Goal: Task Accomplishment & Management: Manage account settings

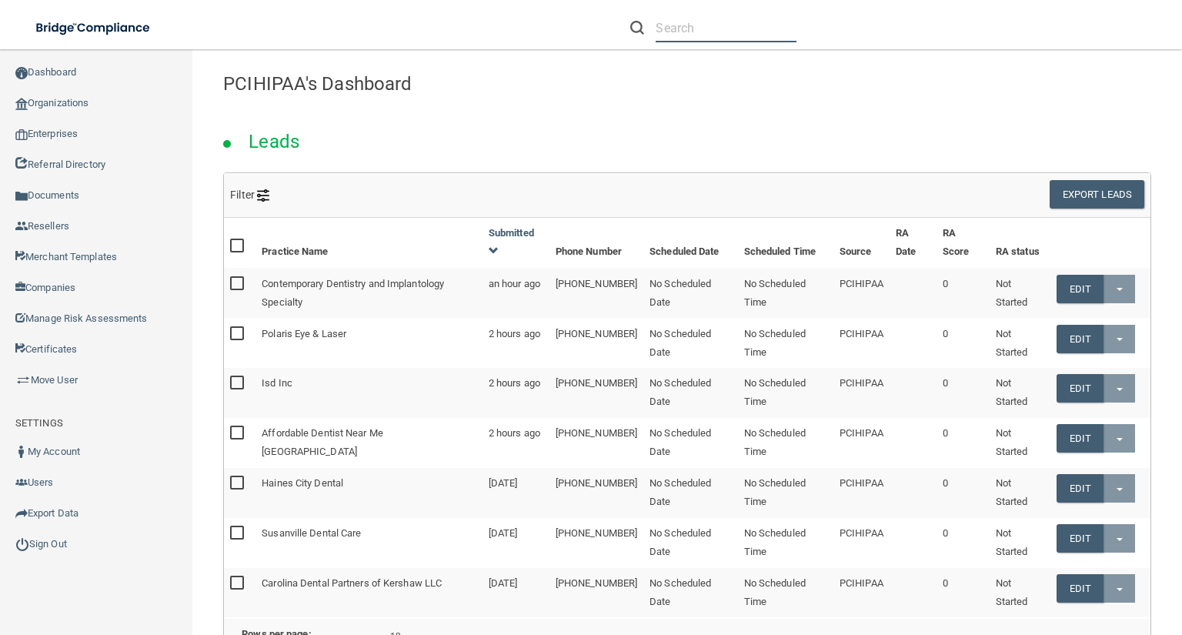
click at [744, 28] on input "text" at bounding box center [726, 28] width 141 height 28
paste input "[PERSON_NAME] Dentistry"
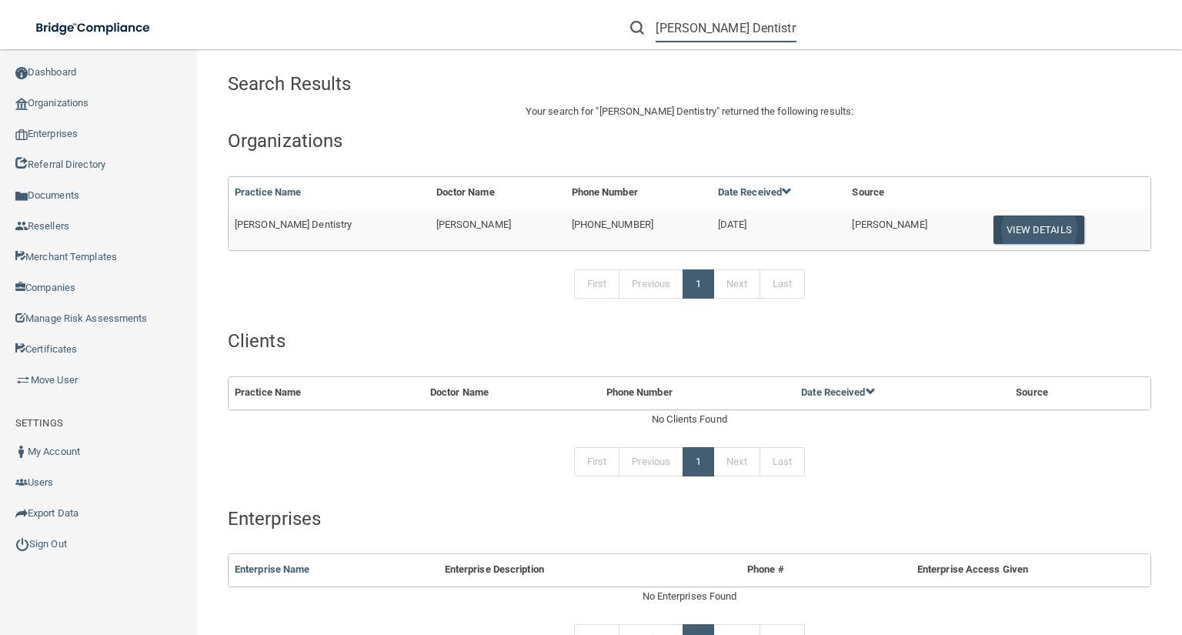
type input "[PERSON_NAME] Dentistry"
click at [1016, 239] on button "View Details" at bounding box center [1038, 229] width 91 height 28
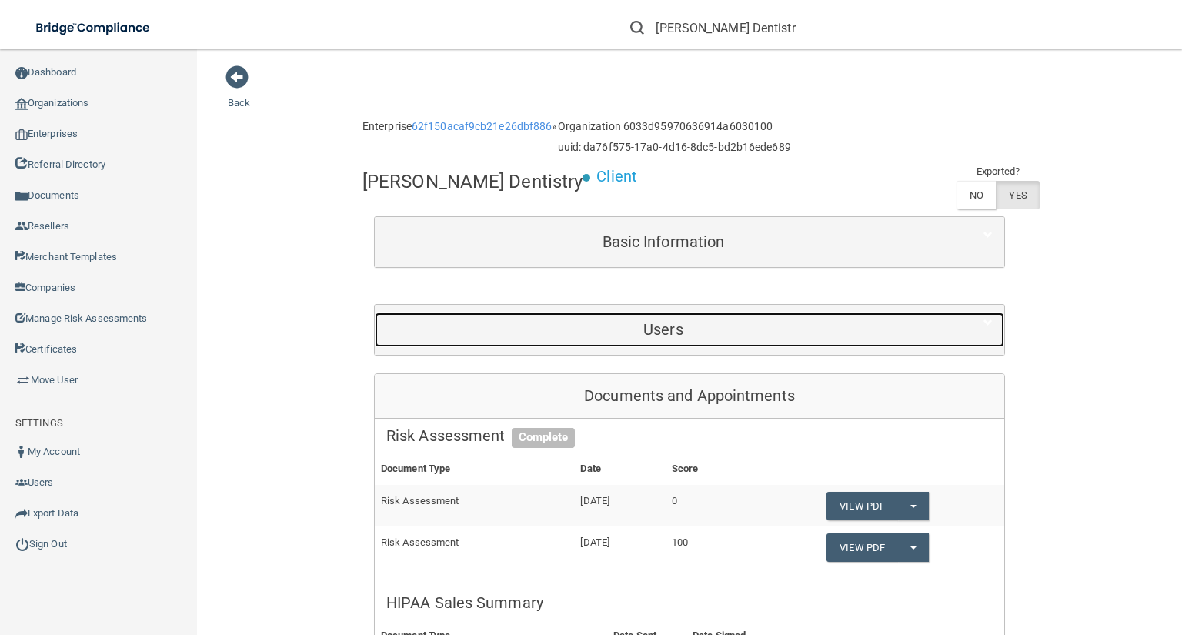
click at [855, 332] on h5 "Users" at bounding box center [663, 329] width 554 height 17
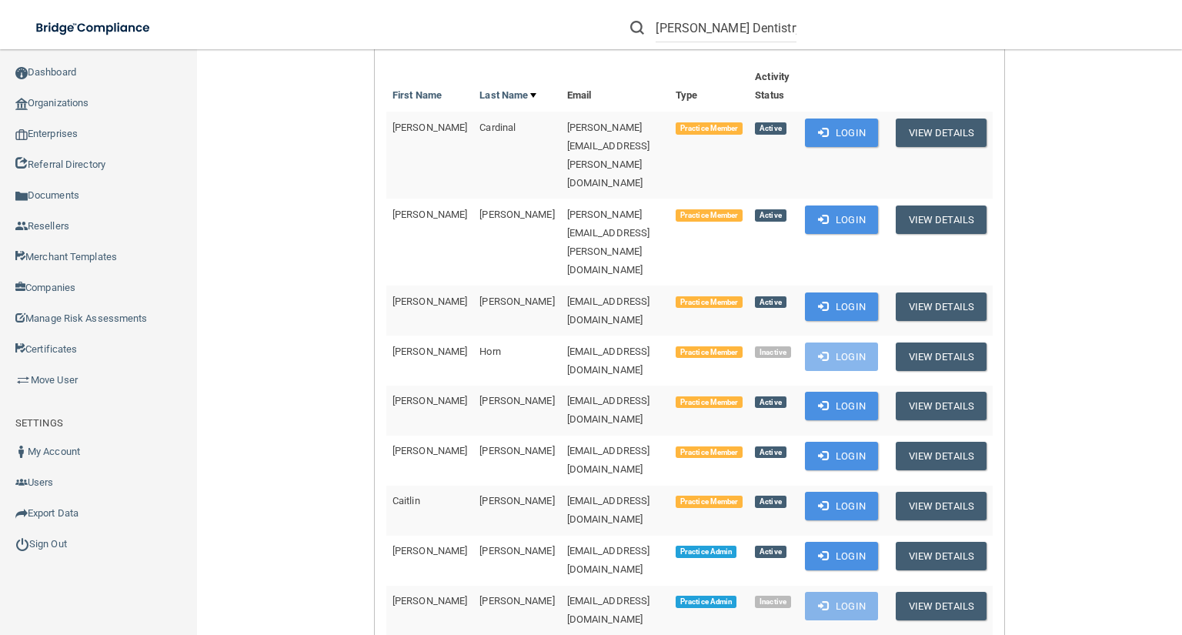
scroll to position [308, 0]
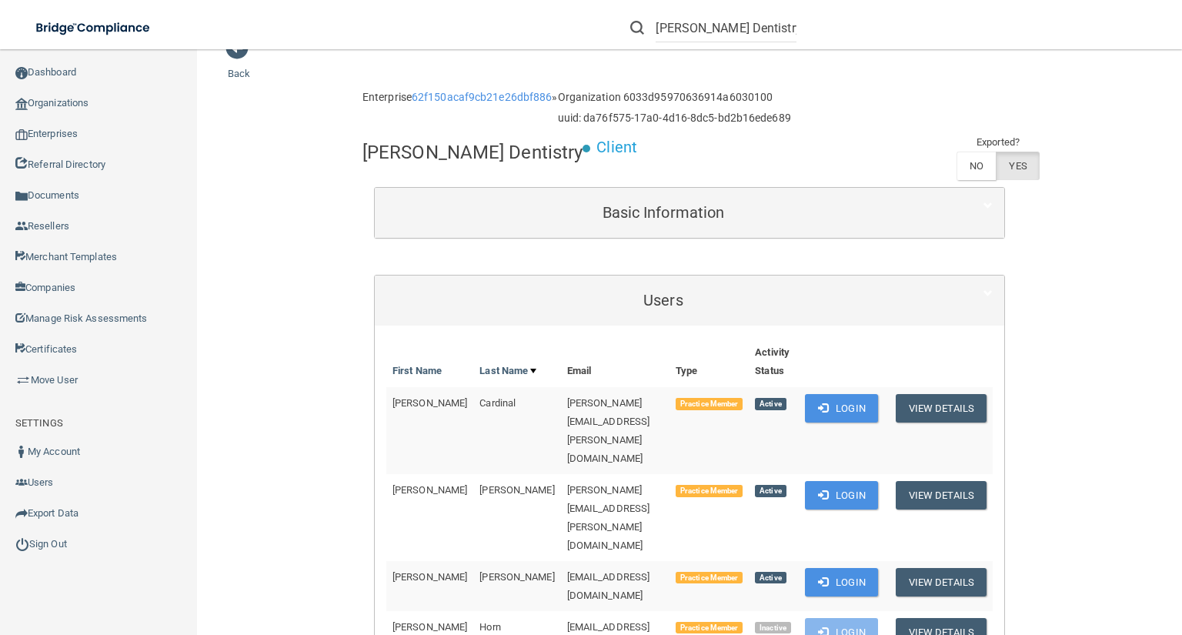
scroll to position [0, 0]
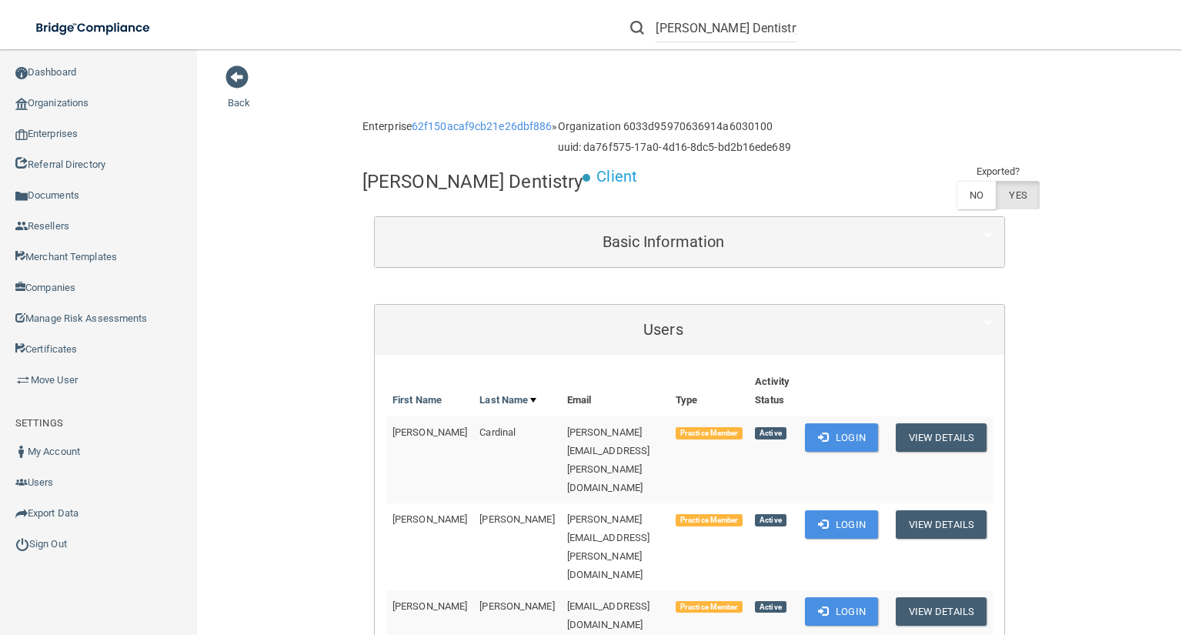
click at [570, 222] on div "Basic Information" at bounding box center [689, 242] width 629 height 50
click at [605, 202] on div "Fiedler Dentistry Client Exported? NO YES" at bounding box center [689, 188] width 654 height 53
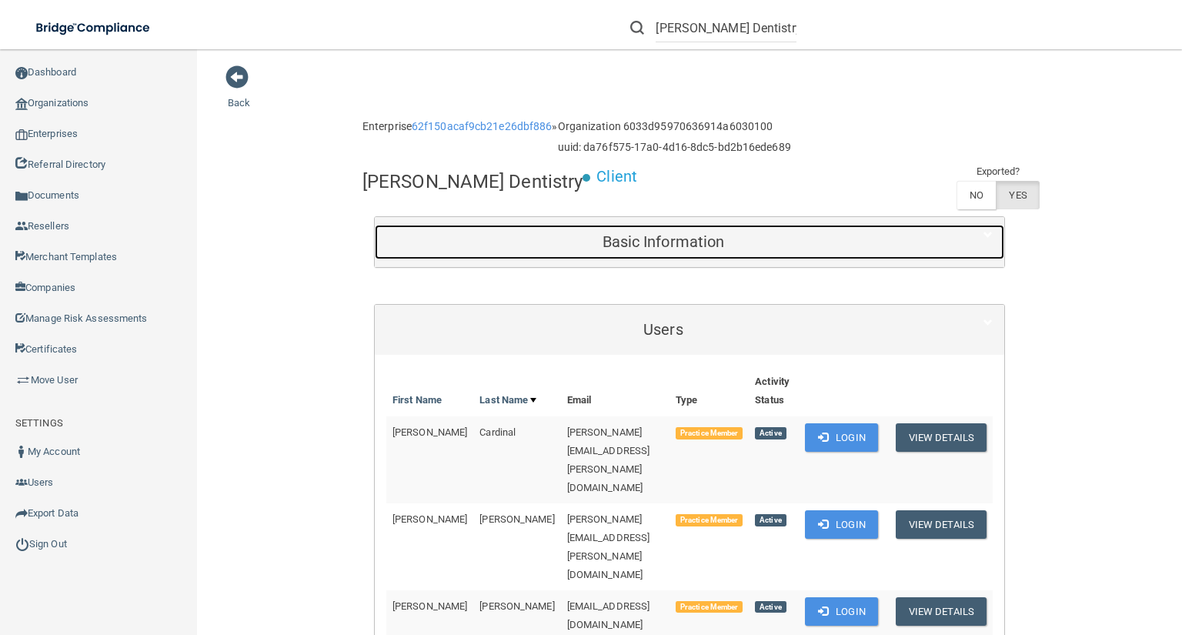
click at [612, 228] on div "Basic Information" at bounding box center [663, 242] width 577 height 35
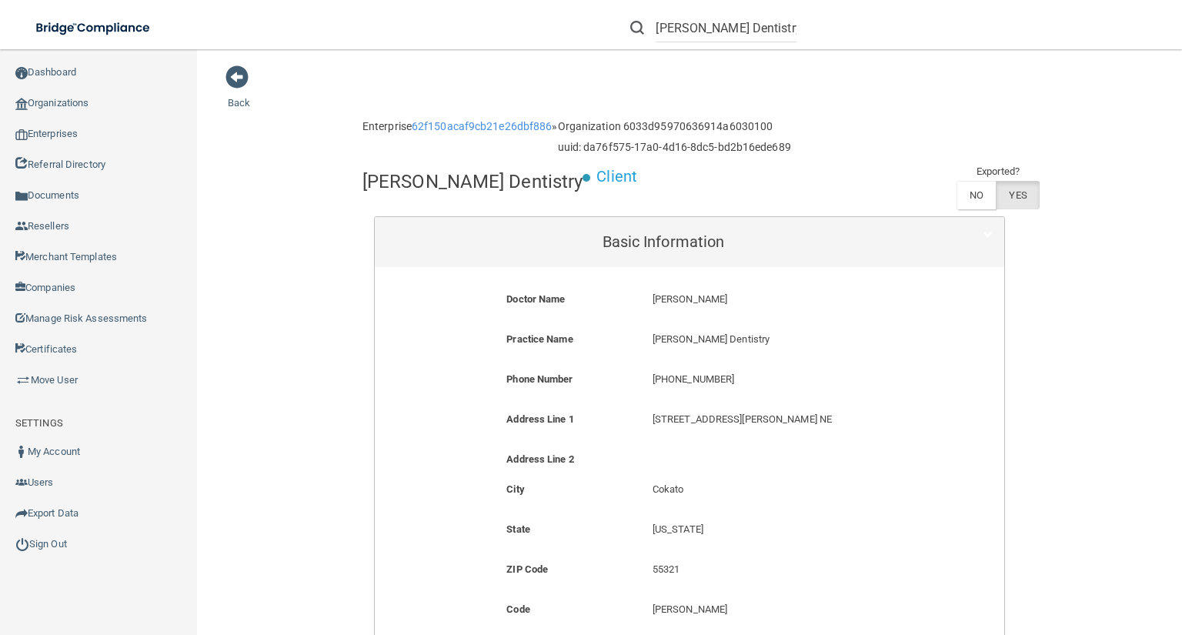
click at [704, 384] on p "(320) 286-2712" at bounding box center [787, 379] width 269 height 18
click at [702, 383] on p "(320) 286-2712" at bounding box center [787, 379] width 269 height 18
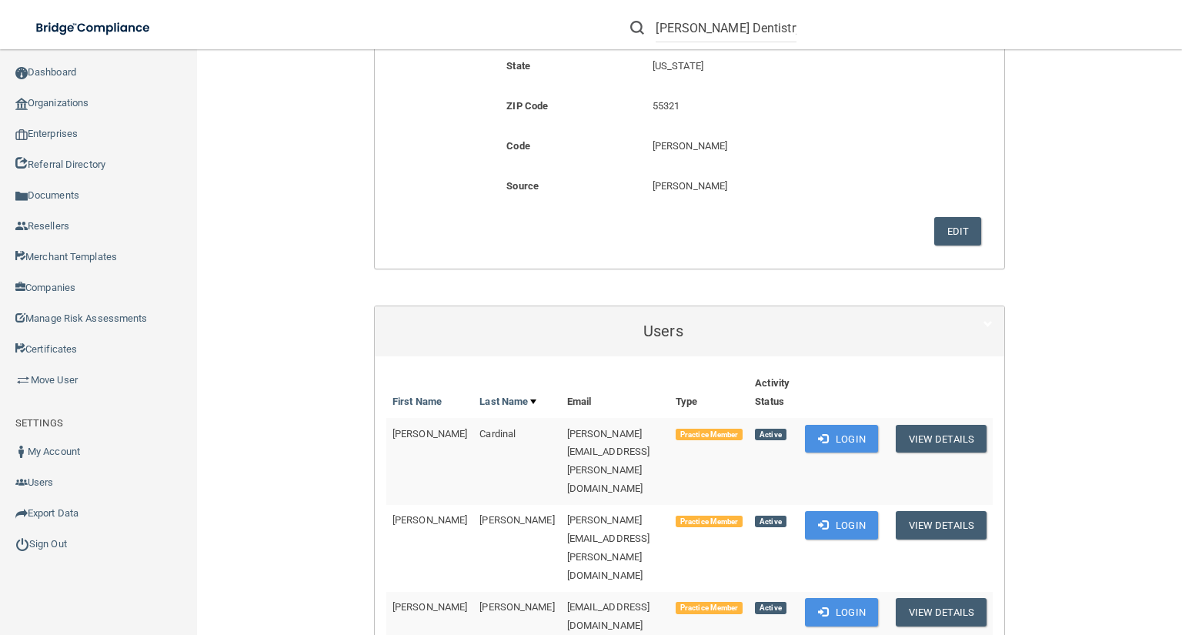
scroll to position [492, 0]
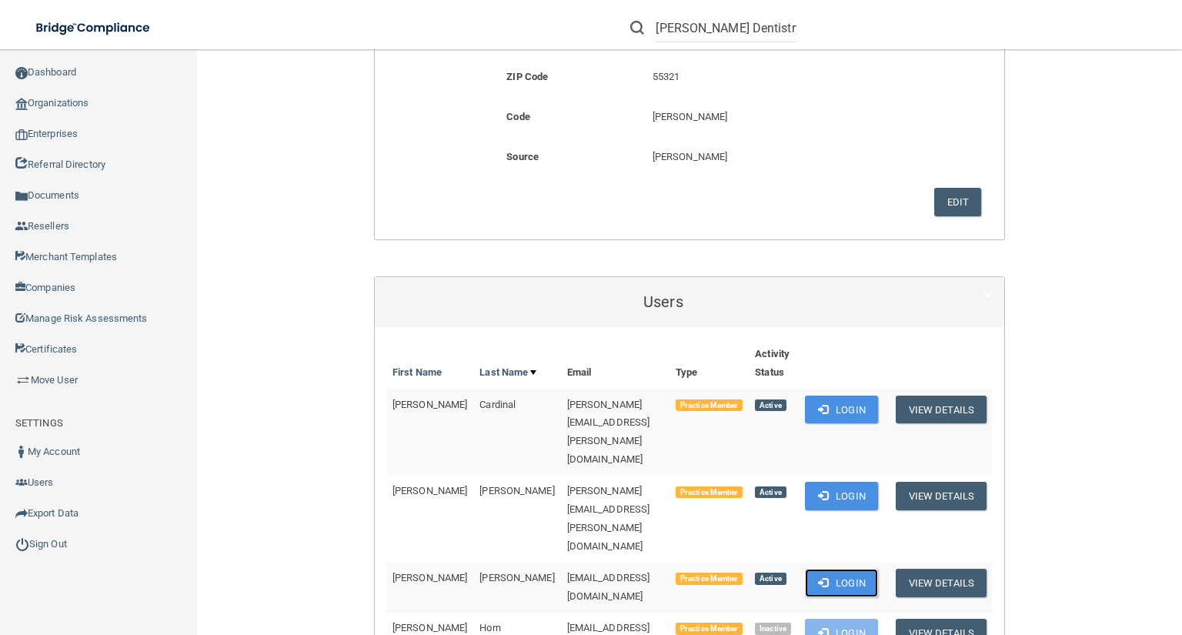
click at [861, 569] on button "Login" at bounding box center [841, 583] width 73 height 28
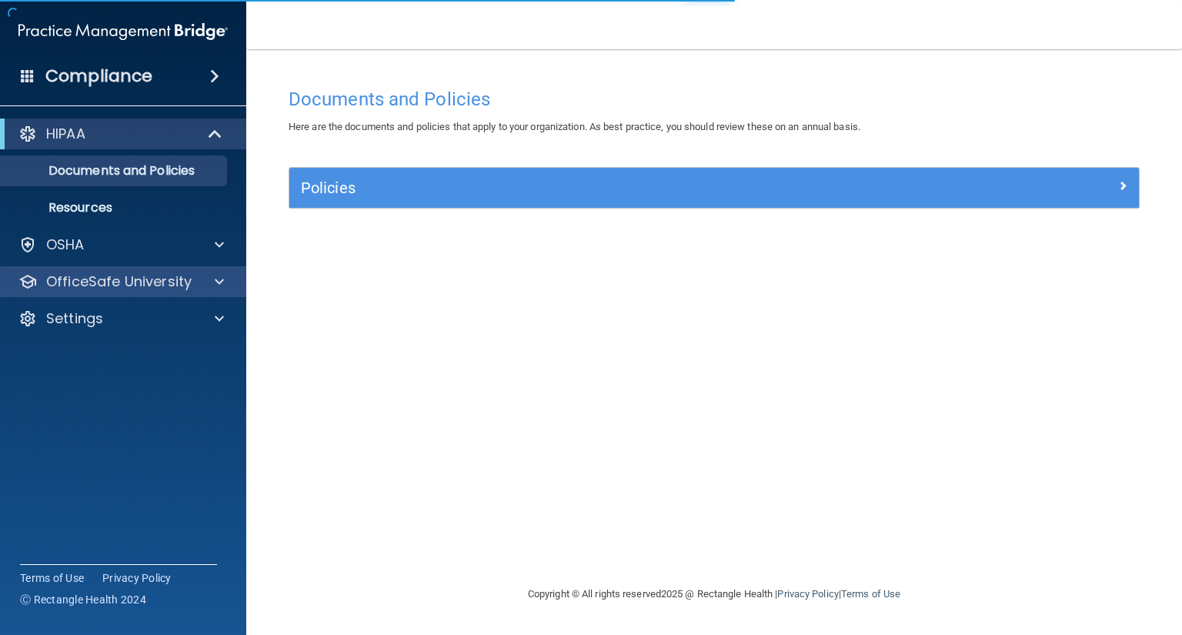
click at [175, 292] on div "OfficeSafe University" at bounding box center [123, 281] width 247 height 31
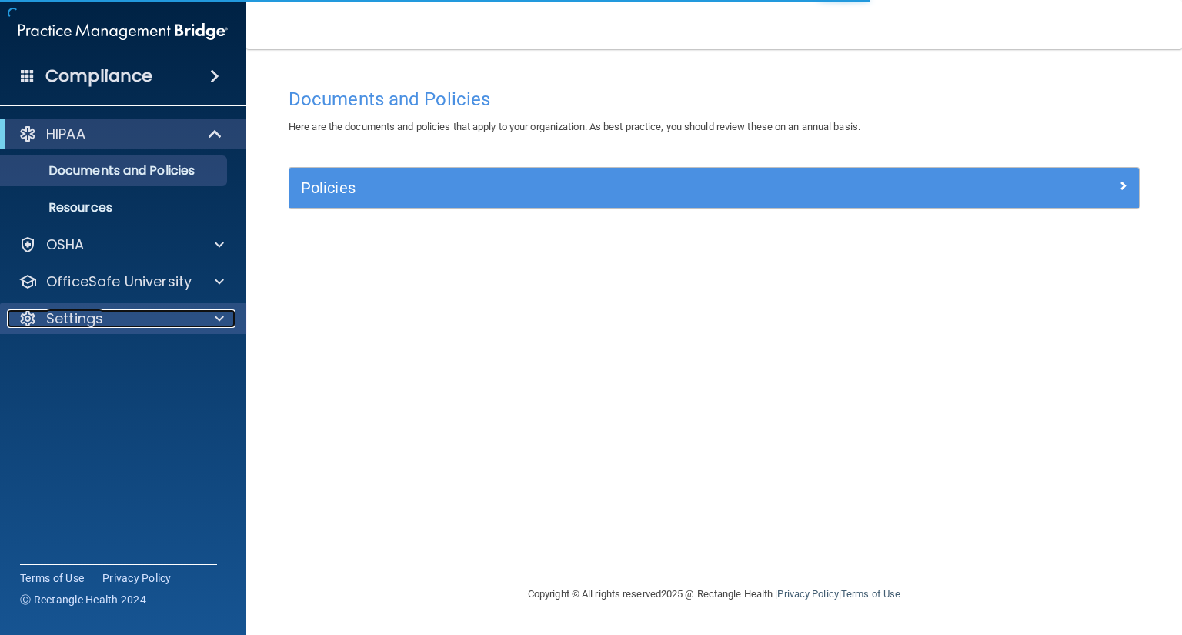
click at [196, 317] on div "Settings" at bounding box center [102, 318] width 191 height 18
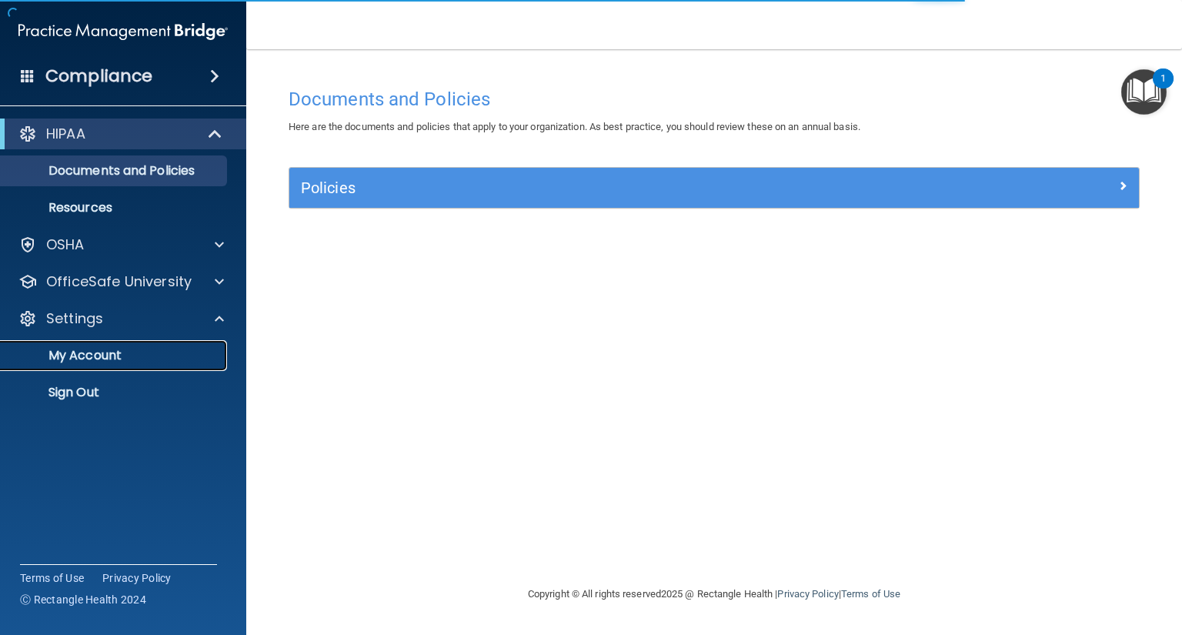
click at [207, 346] on link "My Account" at bounding box center [106, 355] width 242 height 31
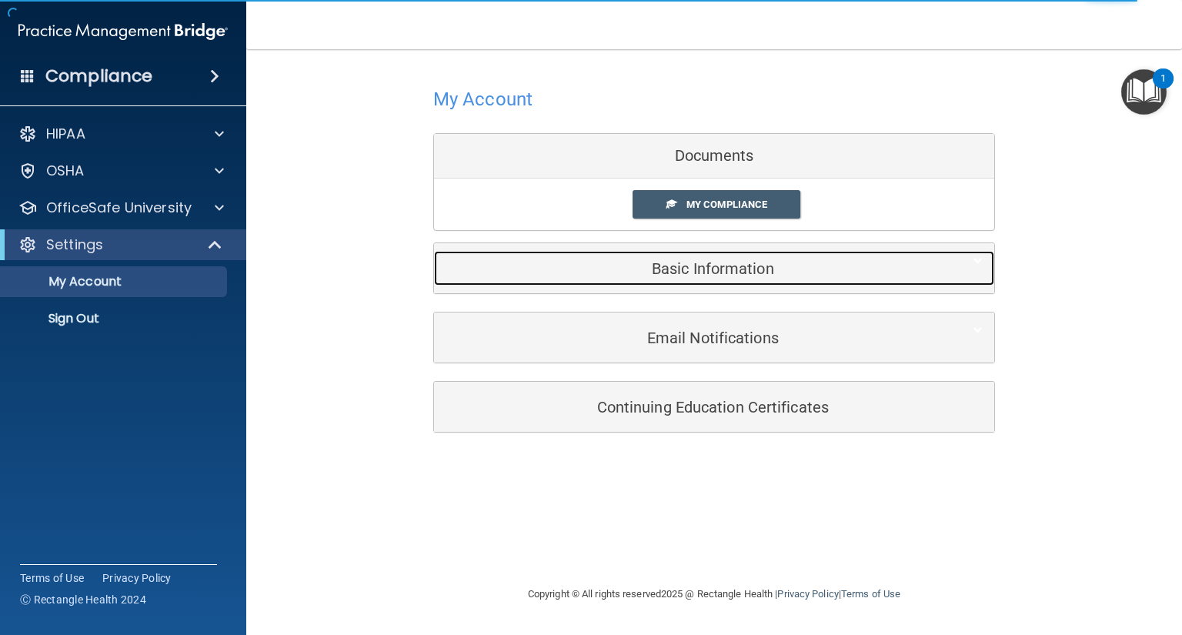
click at [766, 280] on div "Basic Information" at bounding box center [690, 268] width 513 height 35
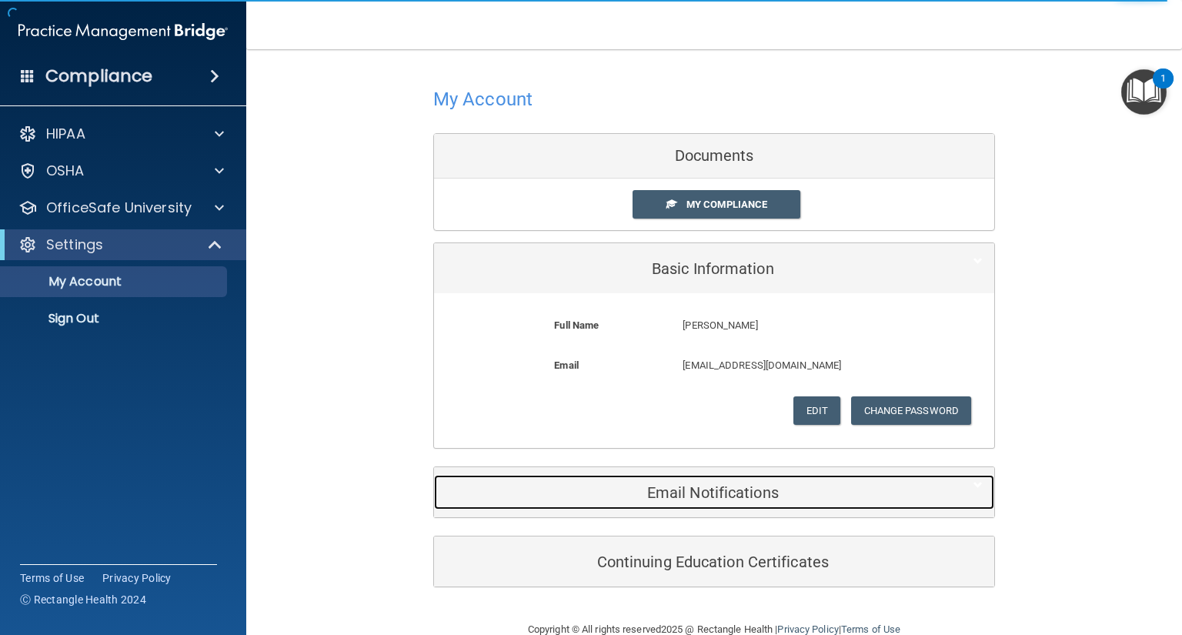
click at [748, 488] on h5 "Email Notifications" at bounding box center [691, 492] width 490 height 17
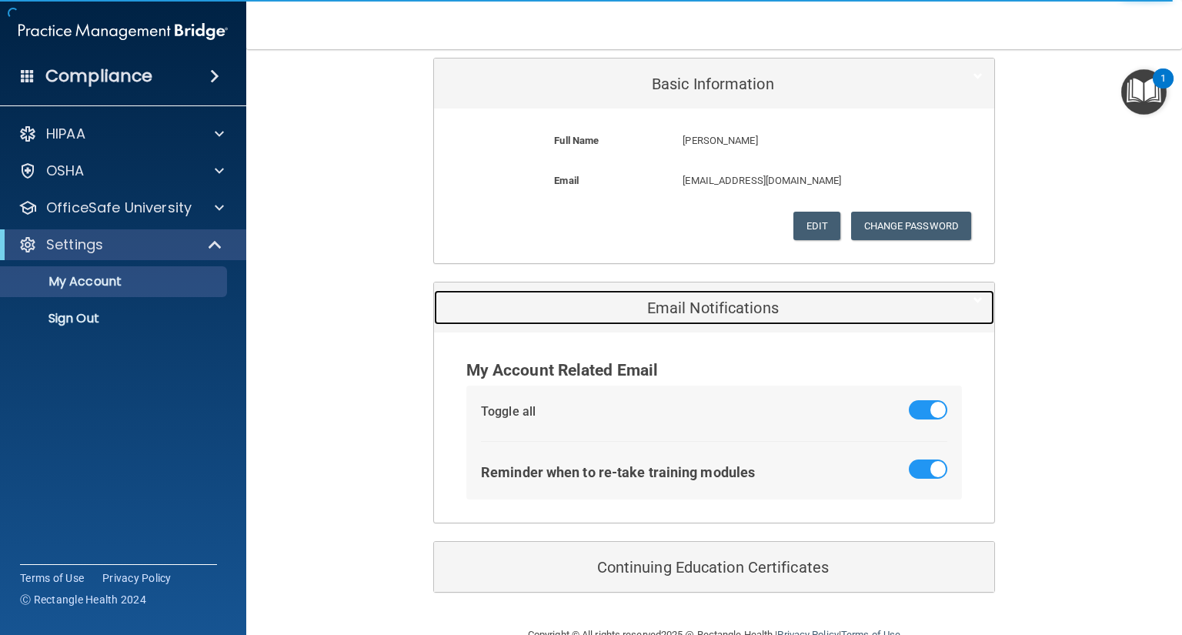
scroll to position [220, 0]
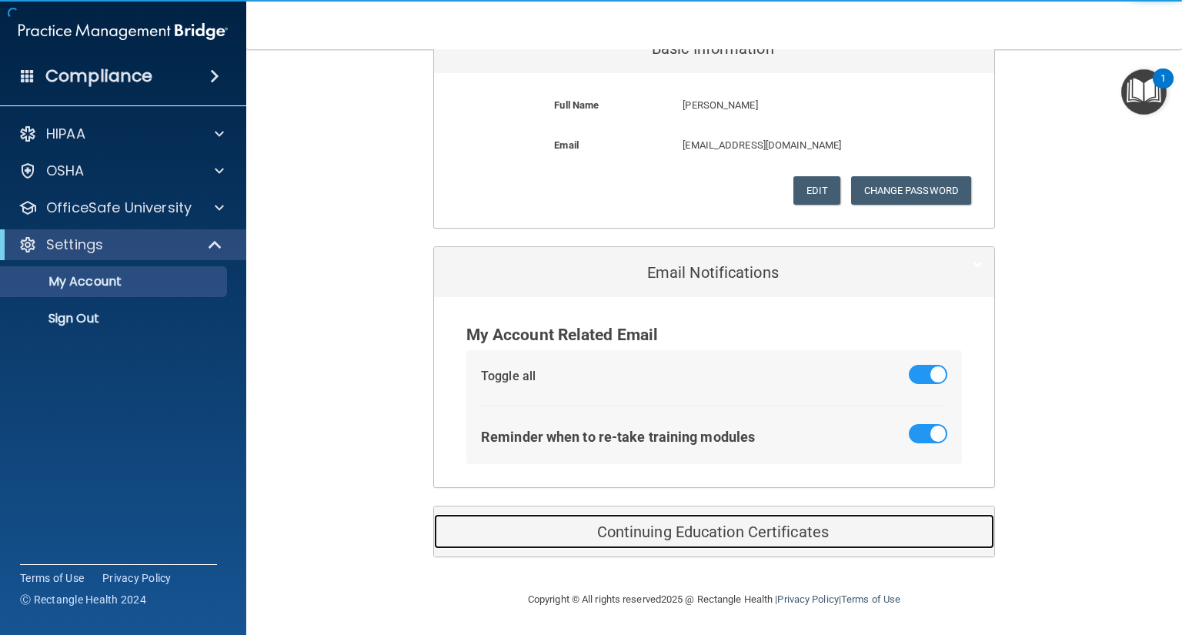
click at [743, 518] on div "Continuing Education Certificates" at bounding box center [690, 531] width 513 height 35
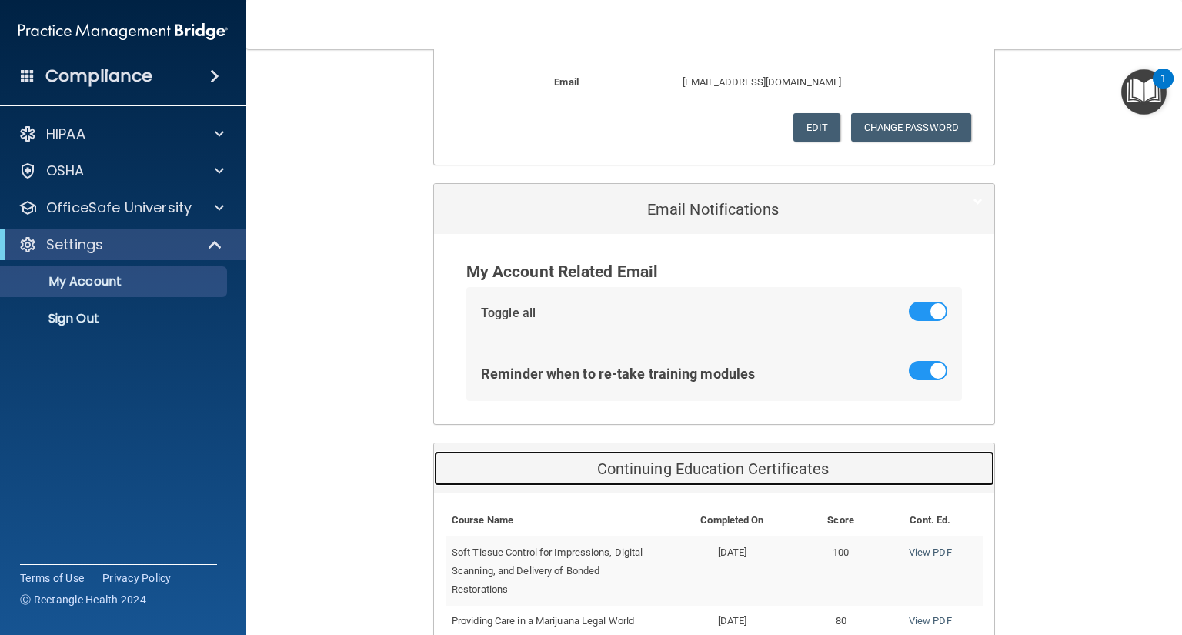
scroll to position [405, 0]
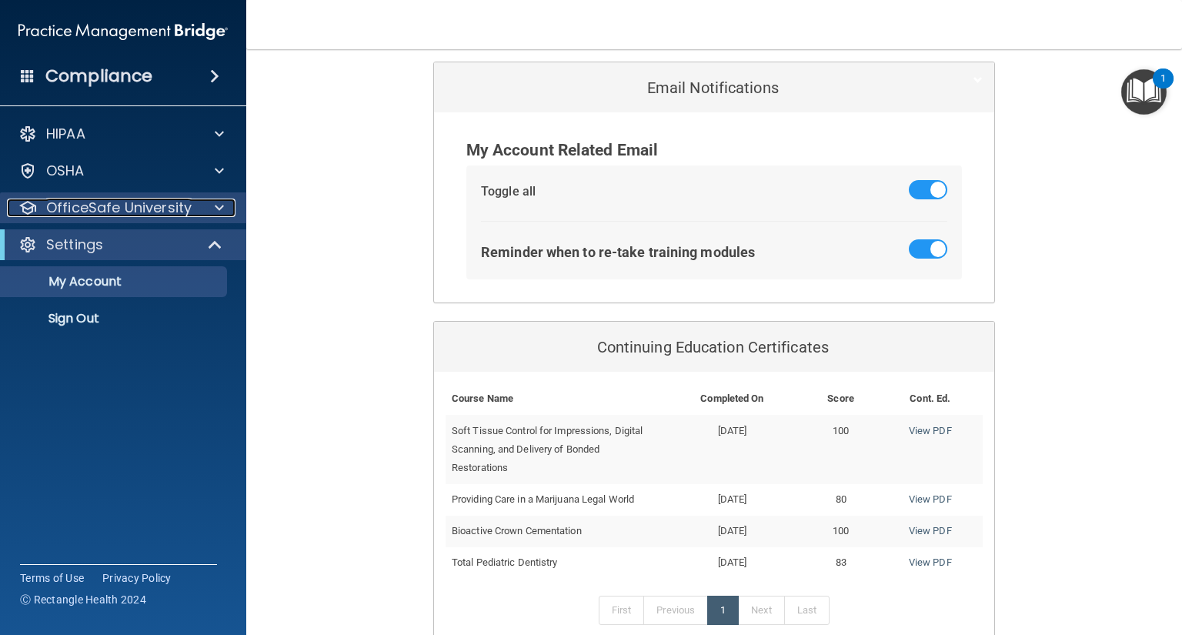
click at [159, 202] on p "OfficeSafe University" at bounding box center [118, 208] width 145 height 18
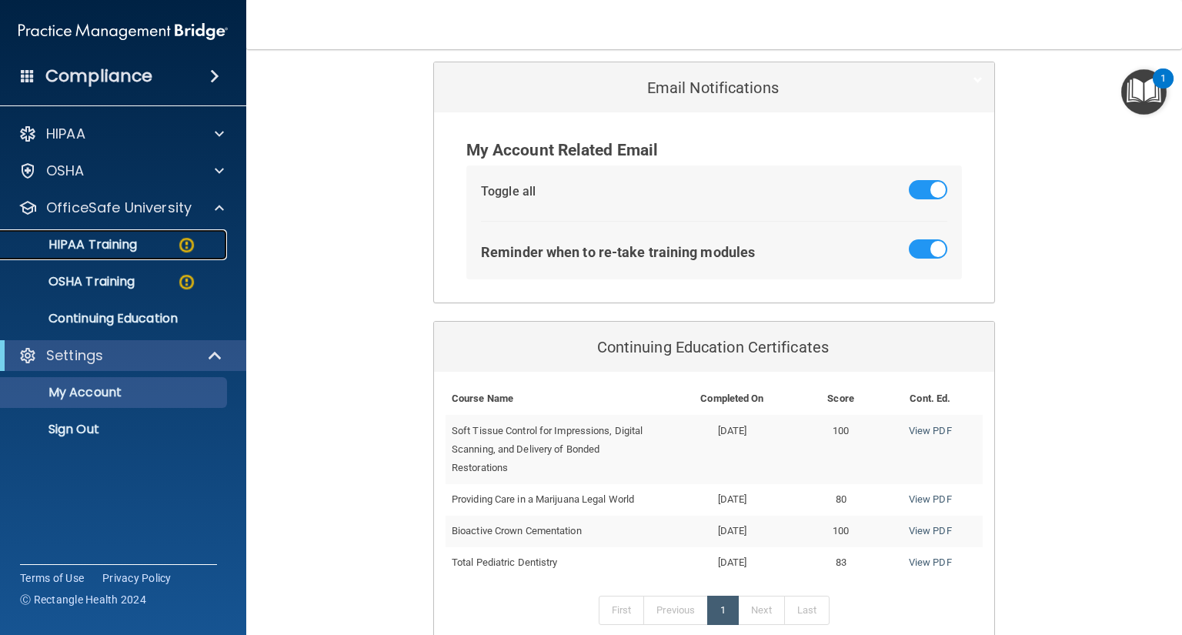
click at [170, 237] on div "HIPAA Training" at bounding box center [115, 244] width 210 height 15
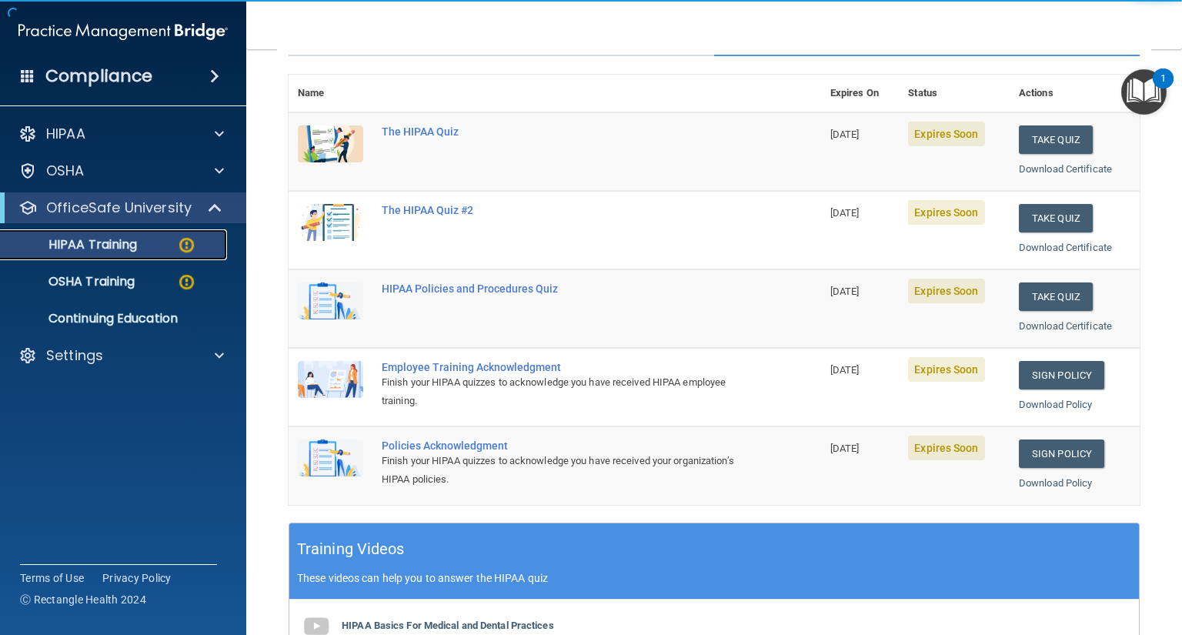
scroll to position [97, 0]
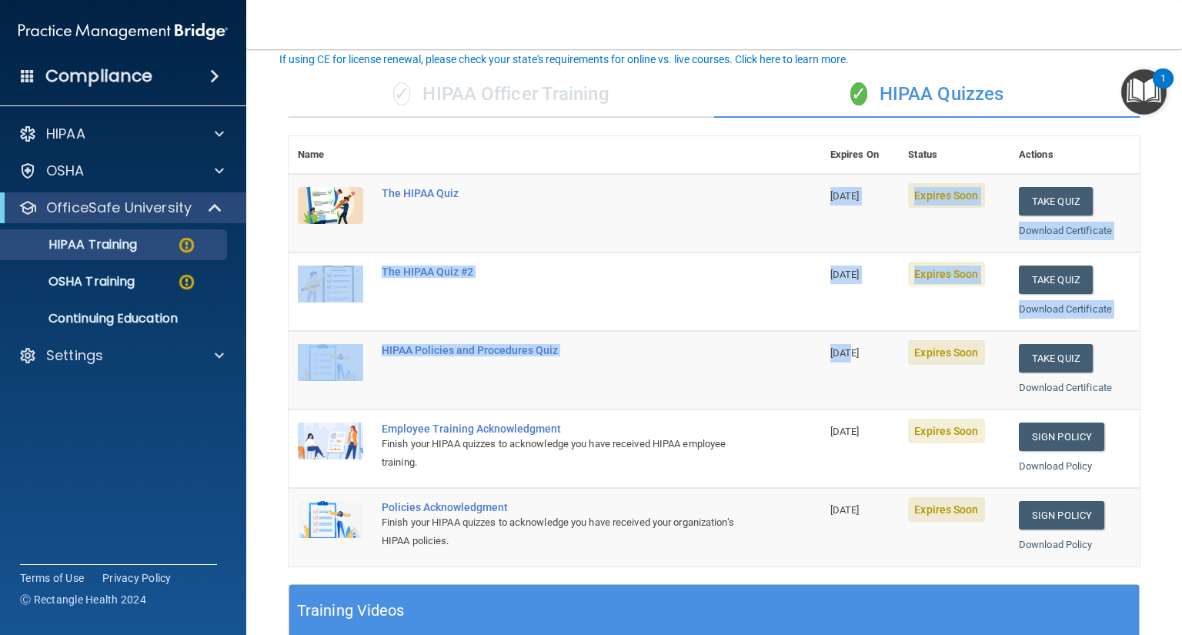
drag, startPoint x: 822, startPoint y: 199, endPoint x: 847, endPoint y: 419, distance: 220.8
click at [843, 355] on tbody "The HIPAA Quiz 08/29/2025 Expires Soon Take Quiz Download Certificate The HIPAA…" at bounding box center [714, 370] width 851 height 392
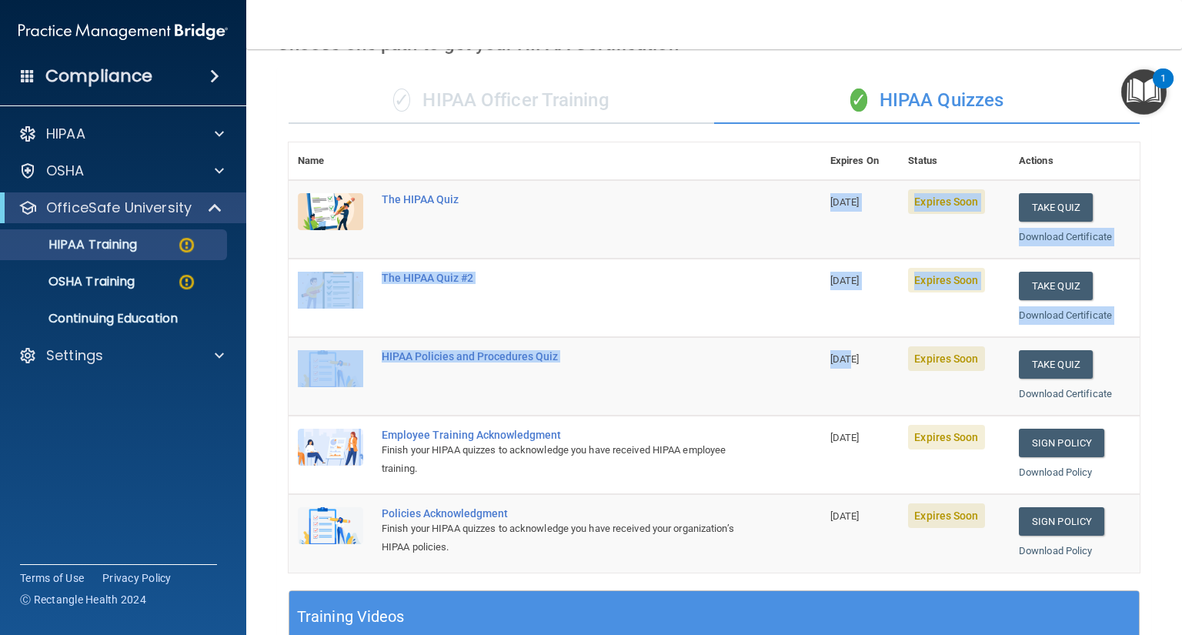
scroll to position [89, 0]
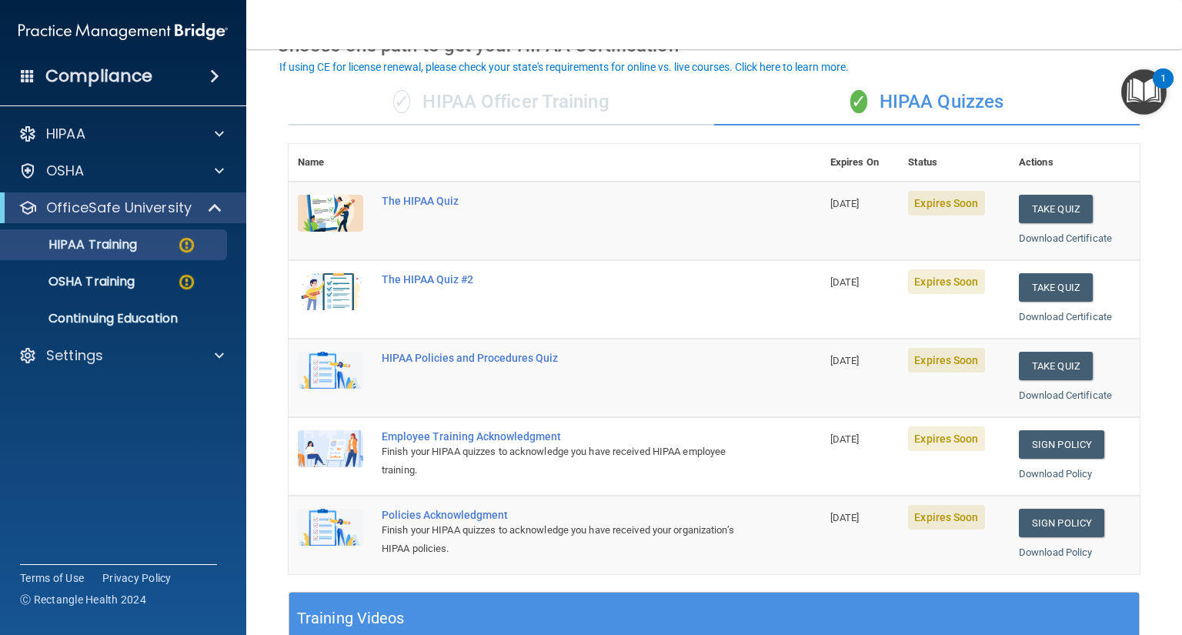
click at [547, 94] on div "✓ HIPAA Officer Training" at bounding box center [502, 102] width 426 height 46
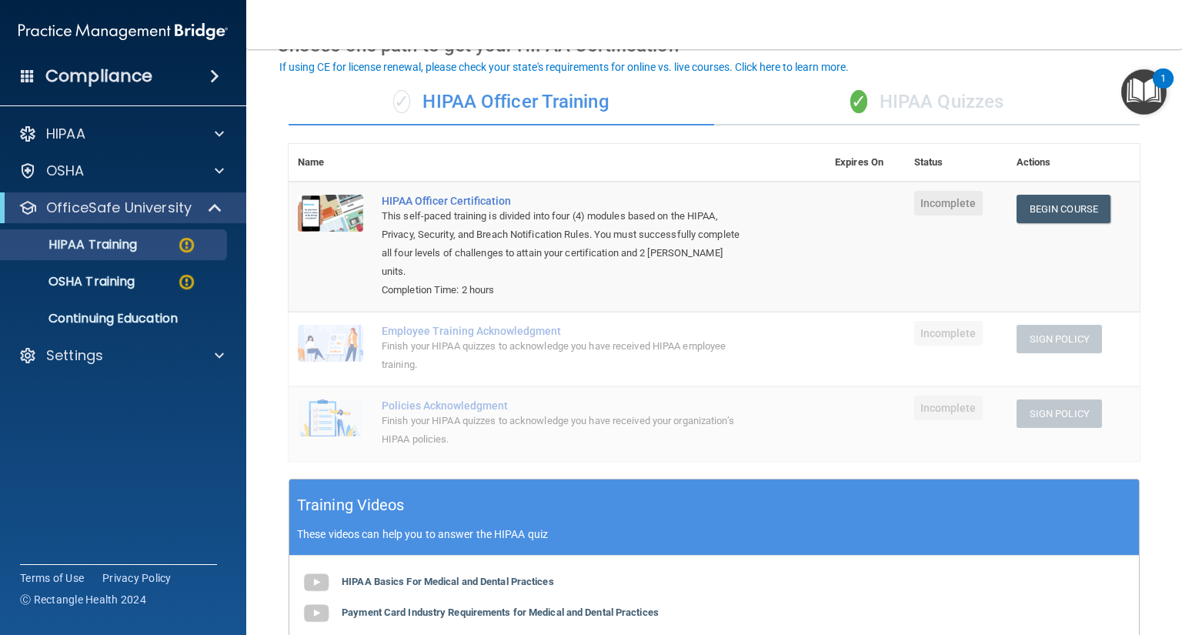
click at [957, 100] on div "✓ HIPAA Quizzes" at bounding box center [927, 102] width 426 height 46
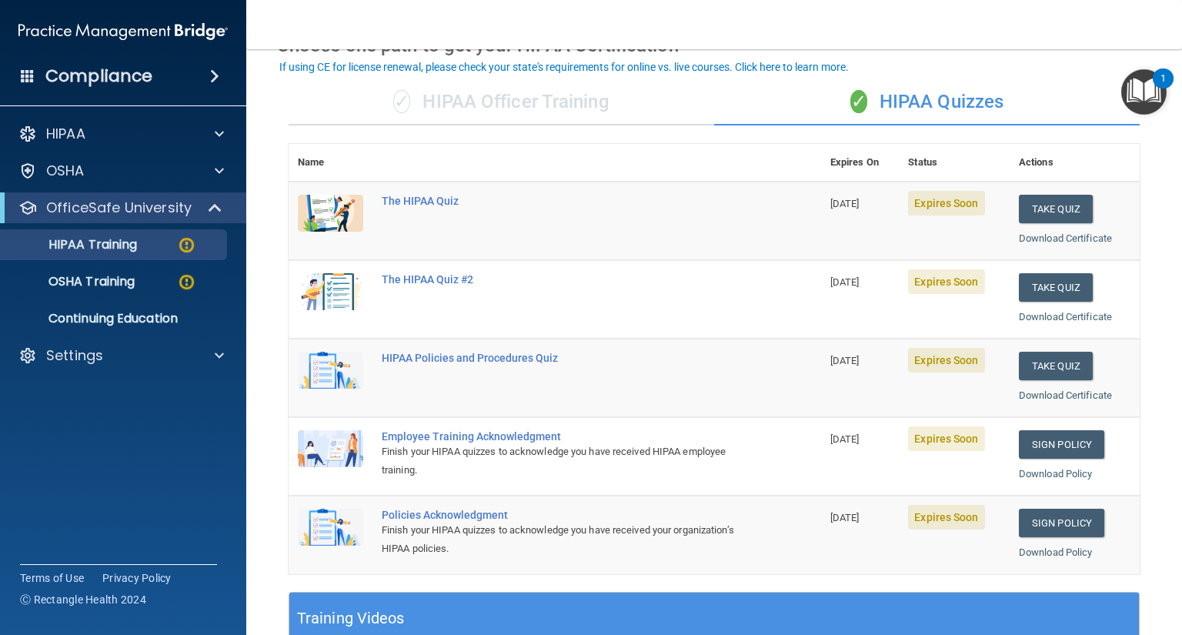
click at [591, 115] on div "✓ HIPAA Officer Training" at bounding box center [502, 102] width 426 height 46
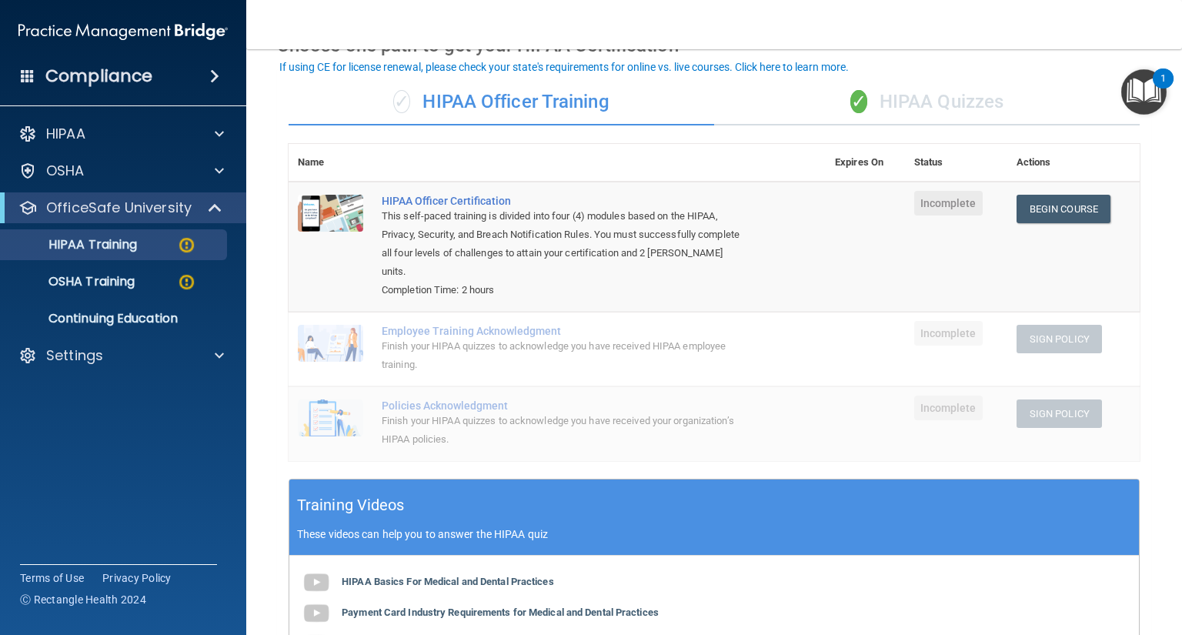
click at [515, 295] on div "Completion Time: 2 hours" at bounding box center [565, 290] width 367 height 18
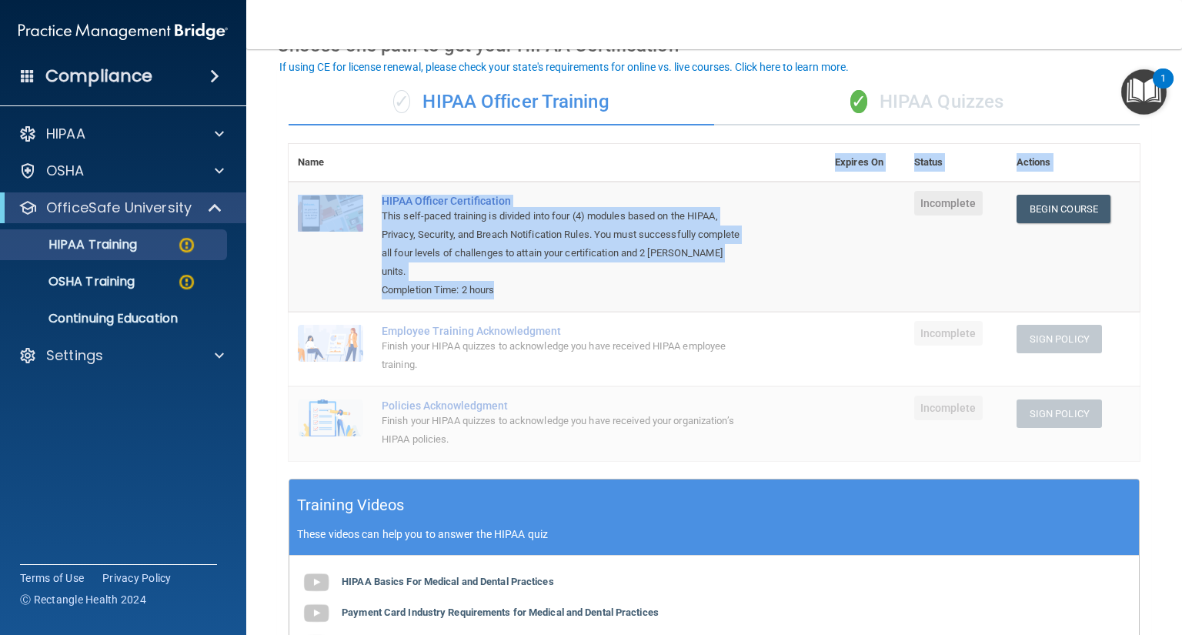
drag, startPoint x: 518, startPoint y: 293, endPoint x: 379, endPoint y: 177, distance: 181.4
click at [379, 177] on table "Name Expires On Status Actions HIPAA Officer Certification This self-paced trai…" at bounding box center [714, 302] width 851 height 317
click at [142, 359] on div "Settings" at bounding box center [102, 355] width 191 height 18
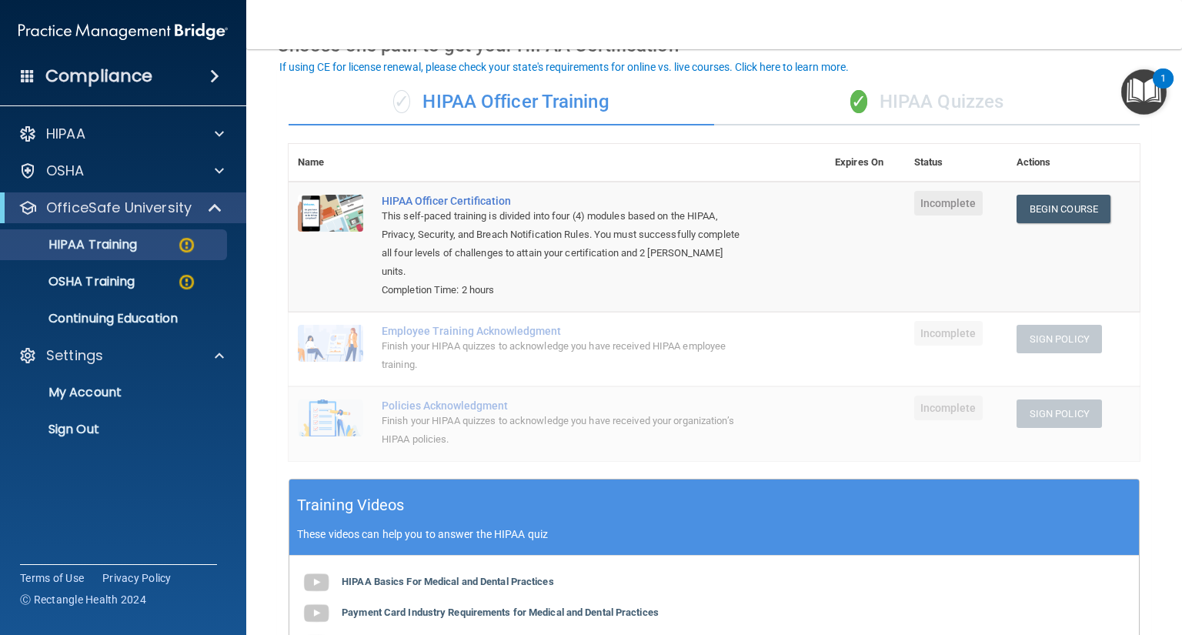
click at [153, 408] on ul "My Account My Users Services Sign Out" at bounding box center [124, 408] width 279 height 74
click at [152, 394] on p "My Account" at bounding box center [115, 392] width 210 height 15
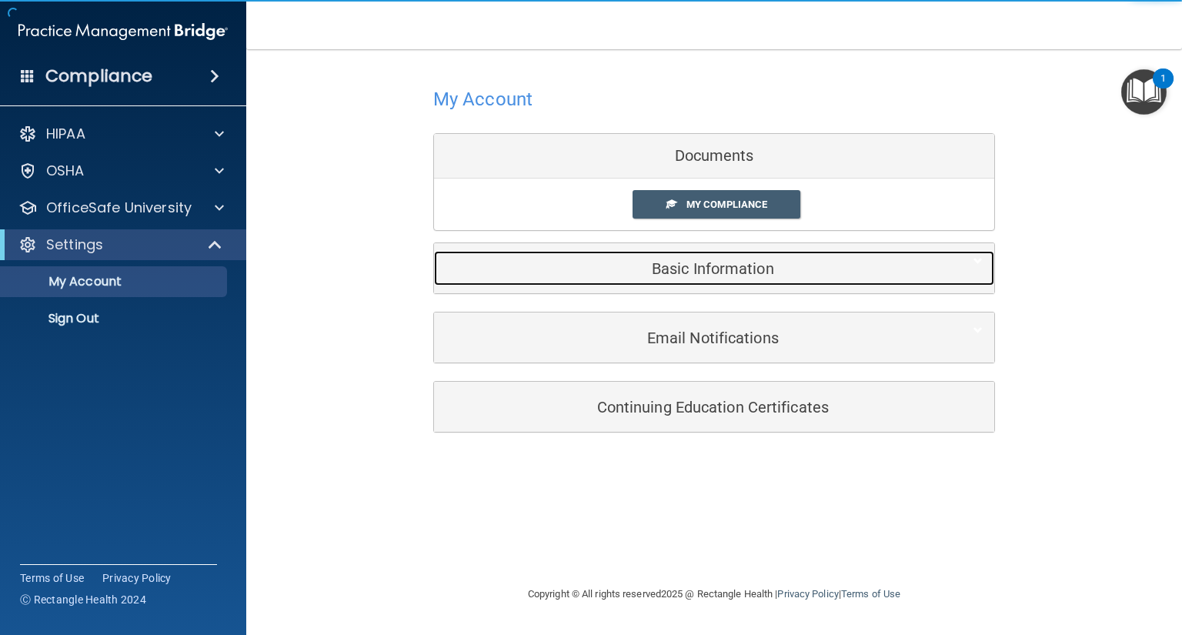
click at [831, 279] on div "Basic Information" at bounding box center [690, 268] width 513 height 35
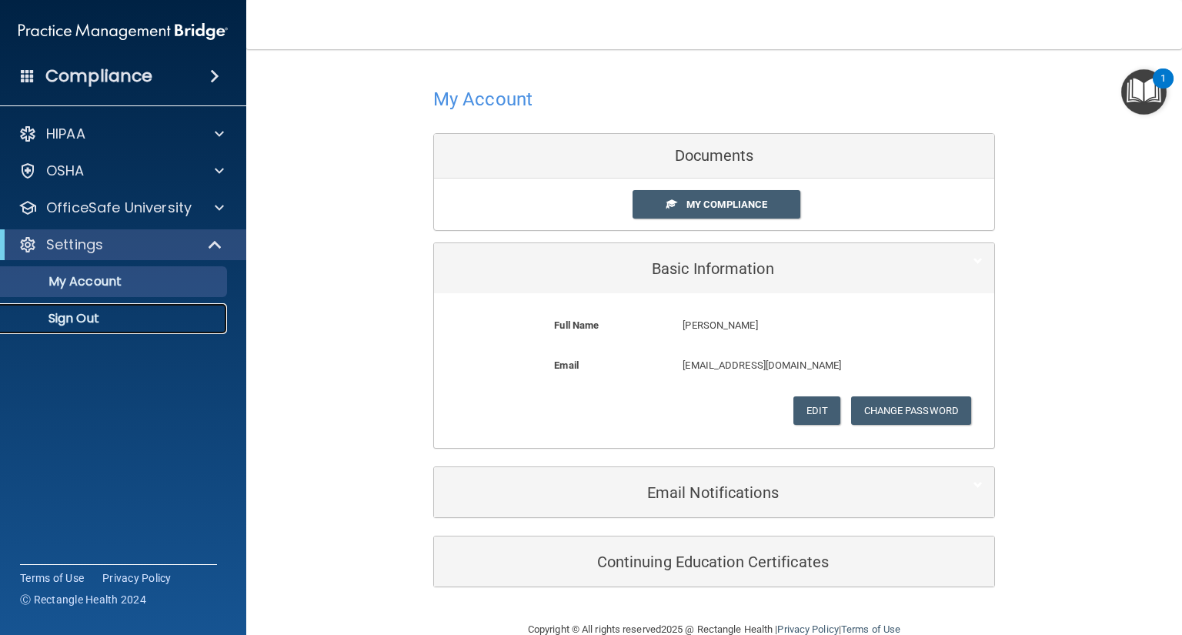
click at [114, 323] on p "Sign Out" at bounding box center [115, 318] width 210 height 15
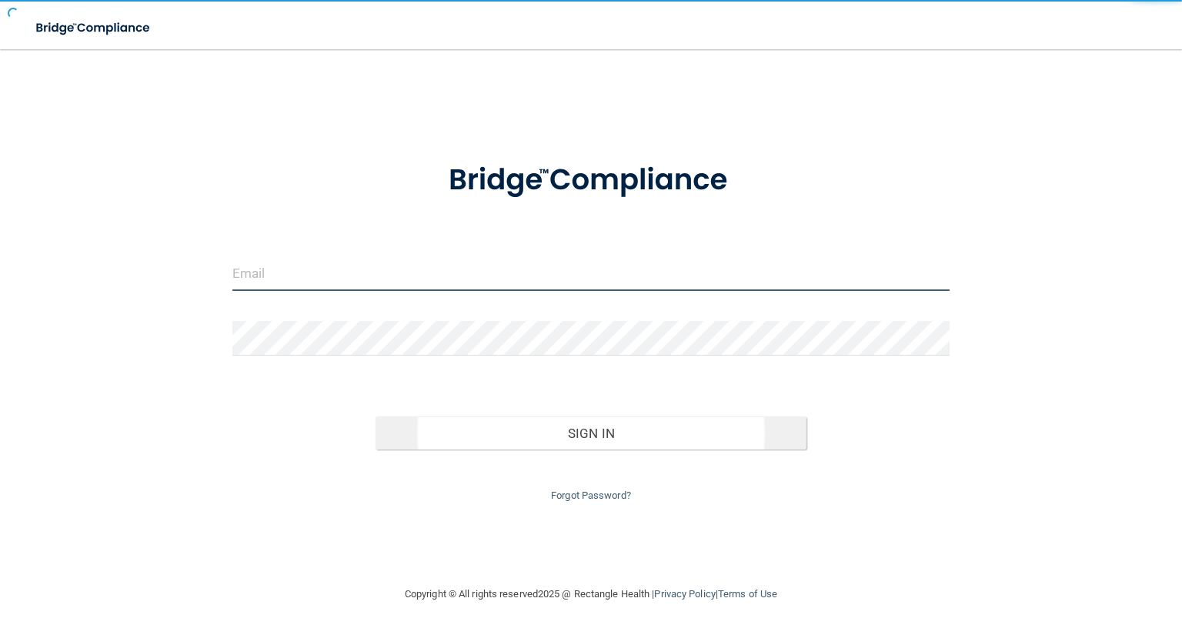
type input "[EMAIL_ADDRESS][DOMAIN_NAME]"
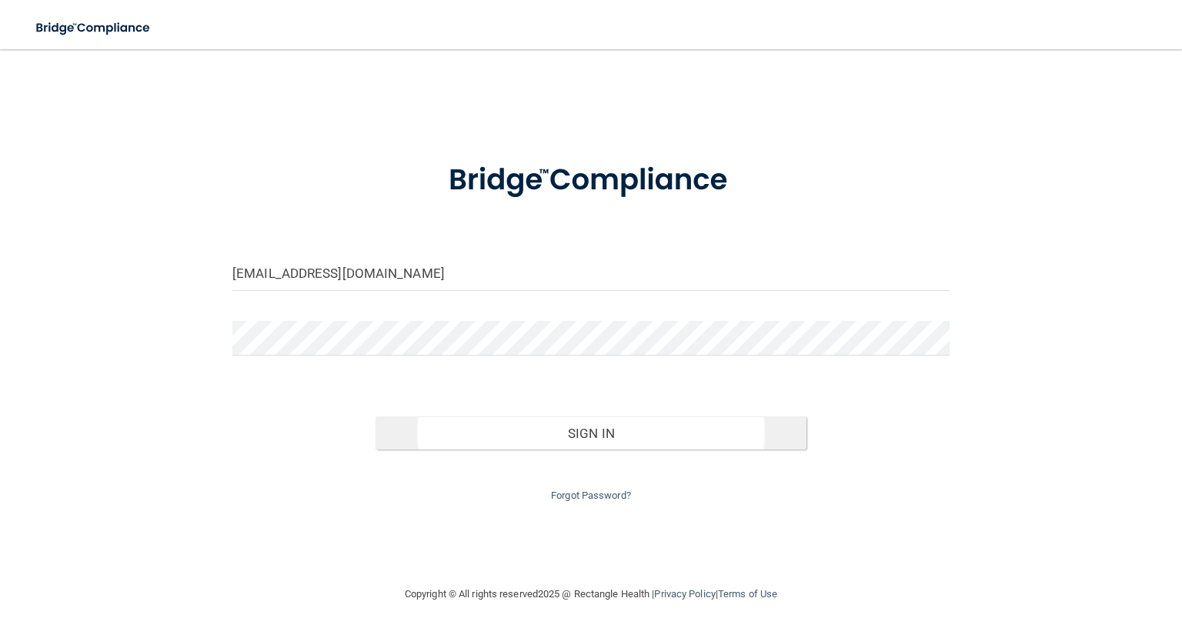
click at [695, 424] on button "Sign In" at bounding box center [590, 433] width 430 height 34
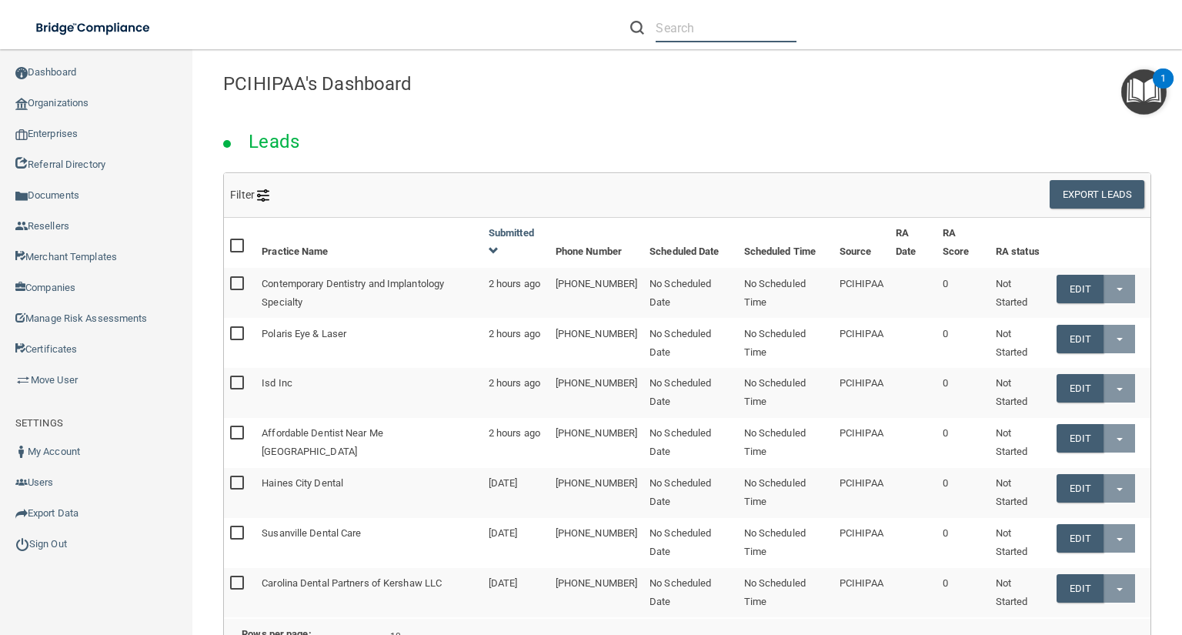
click at [706, 38] on input "text" at bounding box center [726, 28] width 141 height 28
paste input "Fiedler Dentistry"
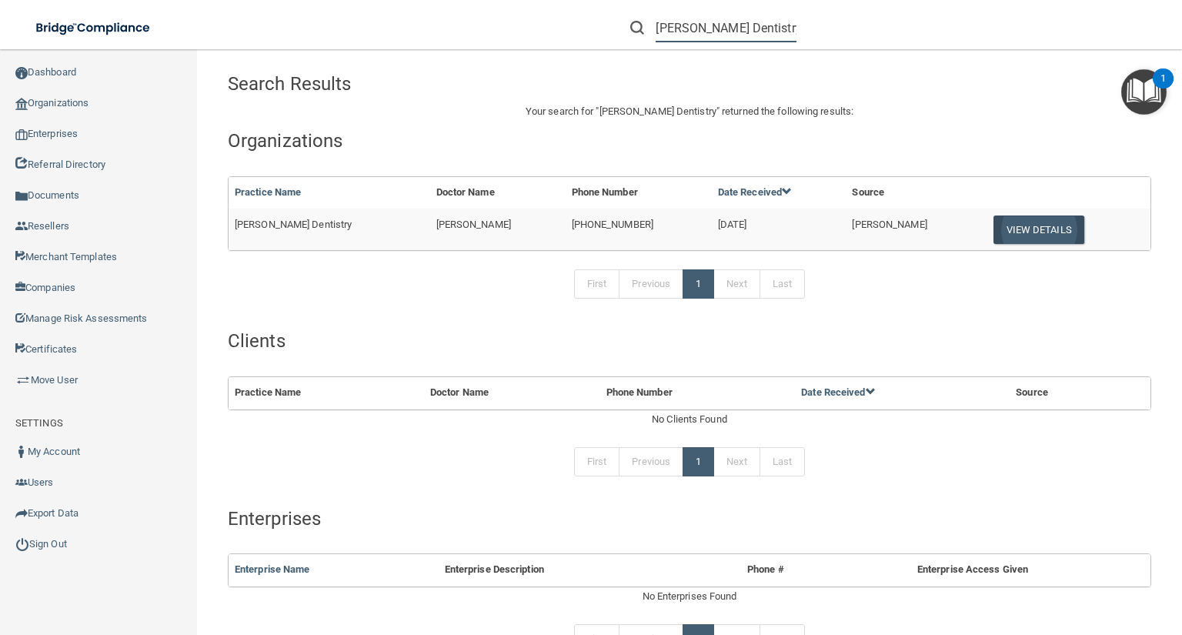
type input "Fiedler Dentistry"
click at [1030, 229] on button "View Details" at bounding box center [1038, 229] width 91 height 28
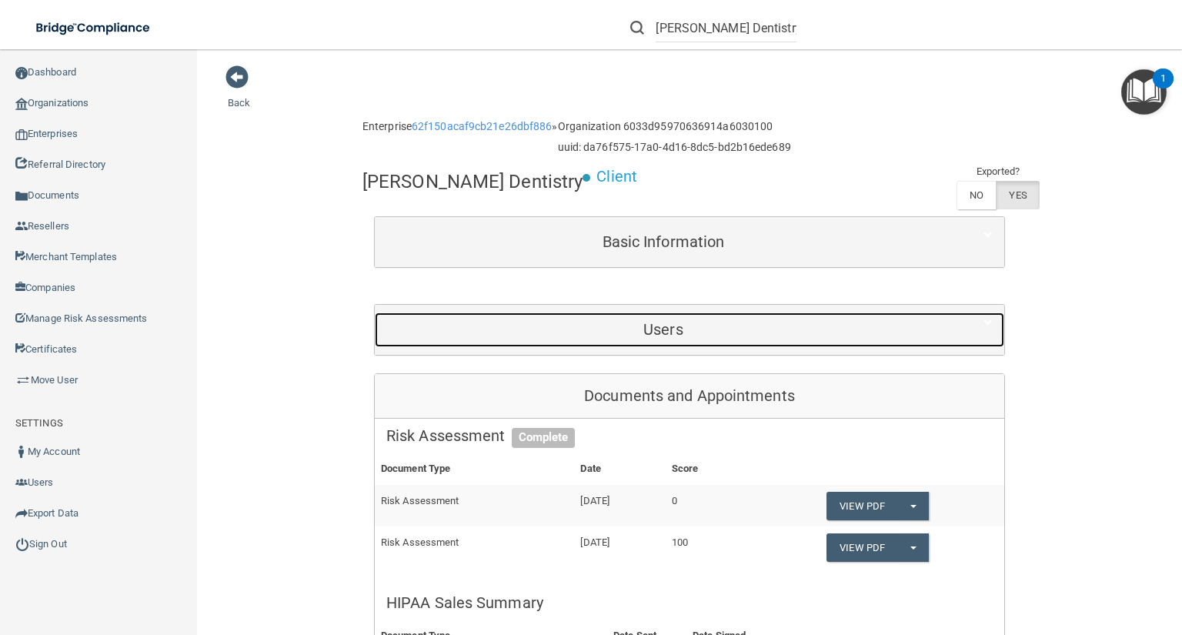
click at [820, 316] on div "Users" at bounding box center [663, 329] width 577 height 35
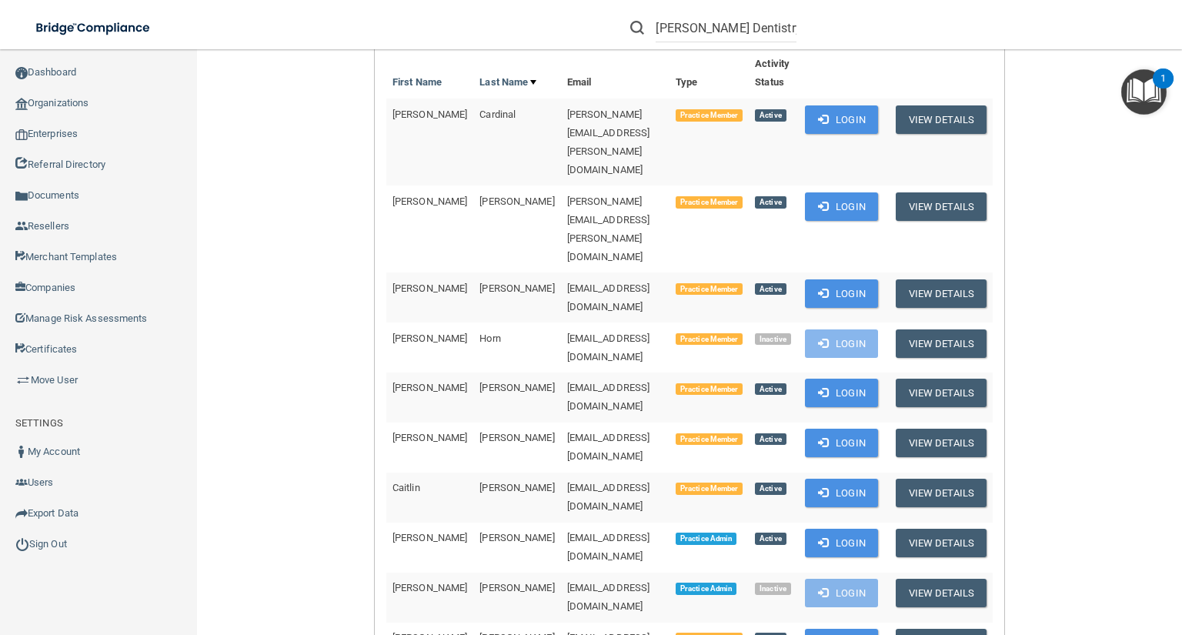
scroll to position [431, 0]
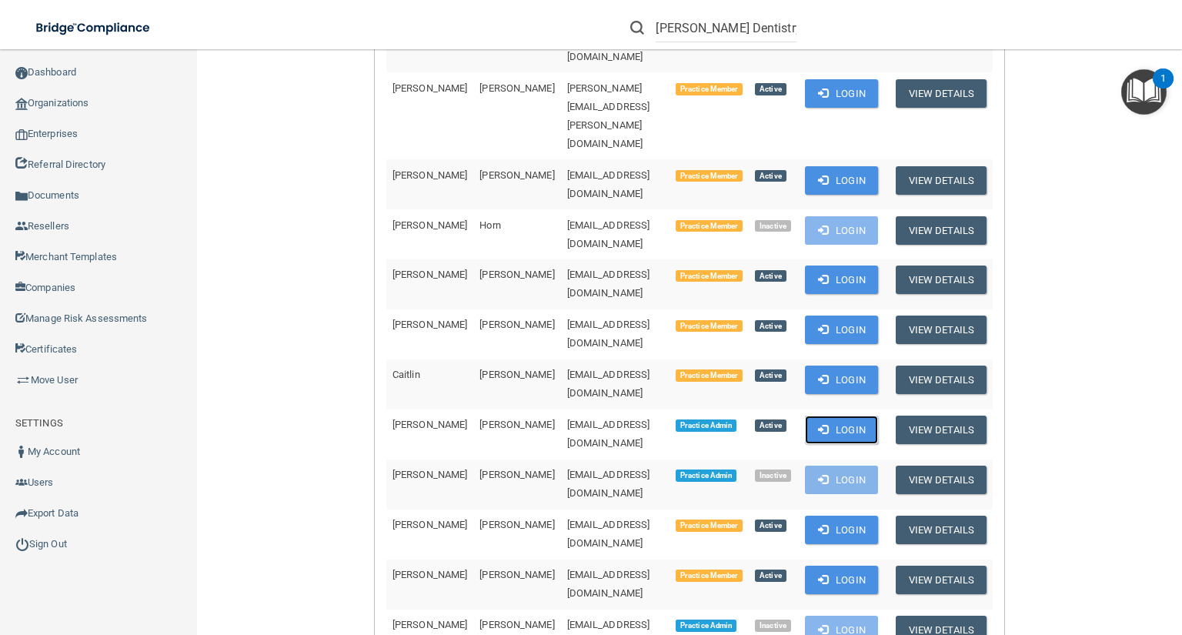
click at [847, 416] on button "Login" at bounding box center [841, 430] width 73 height 28
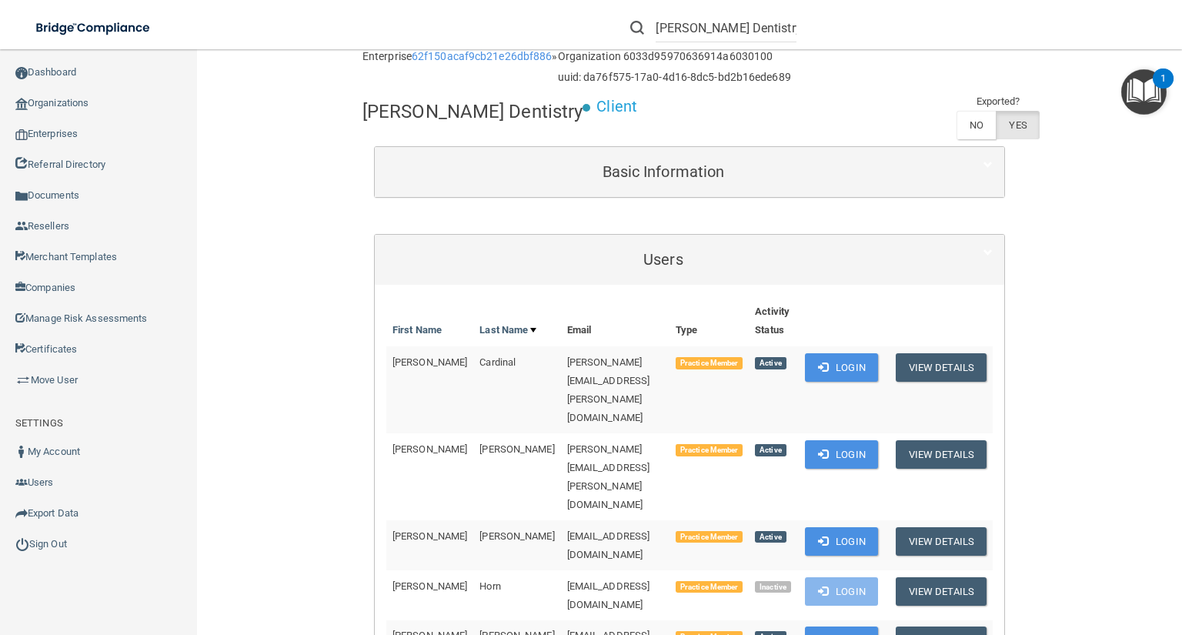
scroll to position [185, 0]
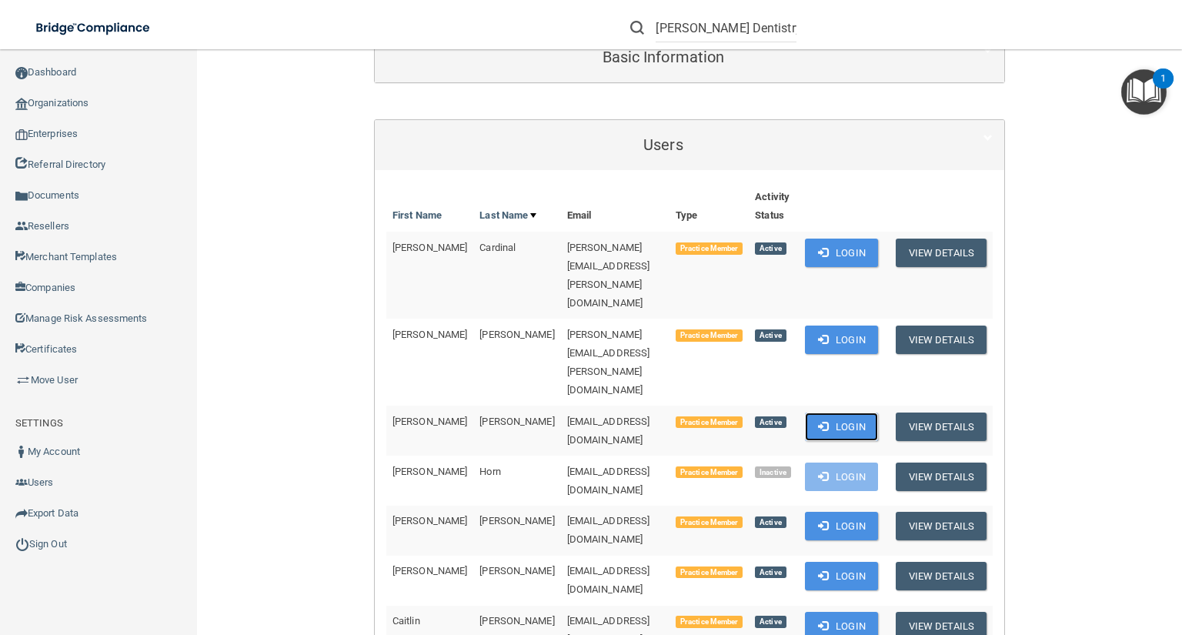
click at [863, 412] on button "Login" at bounding box center [841, 426] width 73 height 28
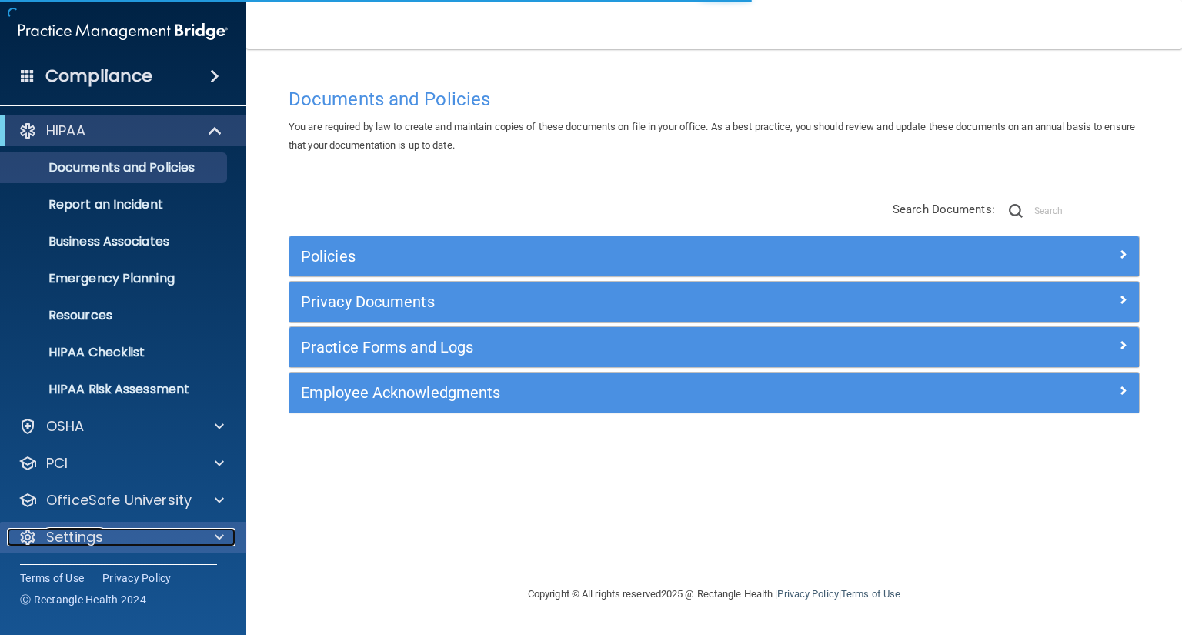
click at [181, 536] on div "Settings" at bounding box center [102, 537] width 191 height 18
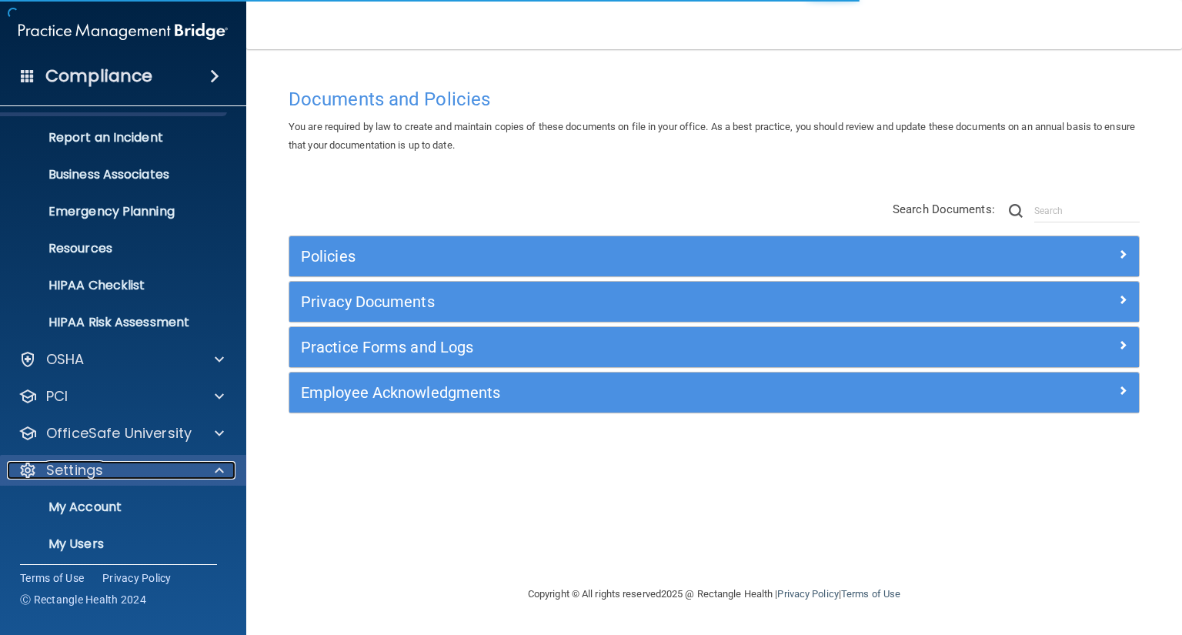
scroll to position [126, 0]
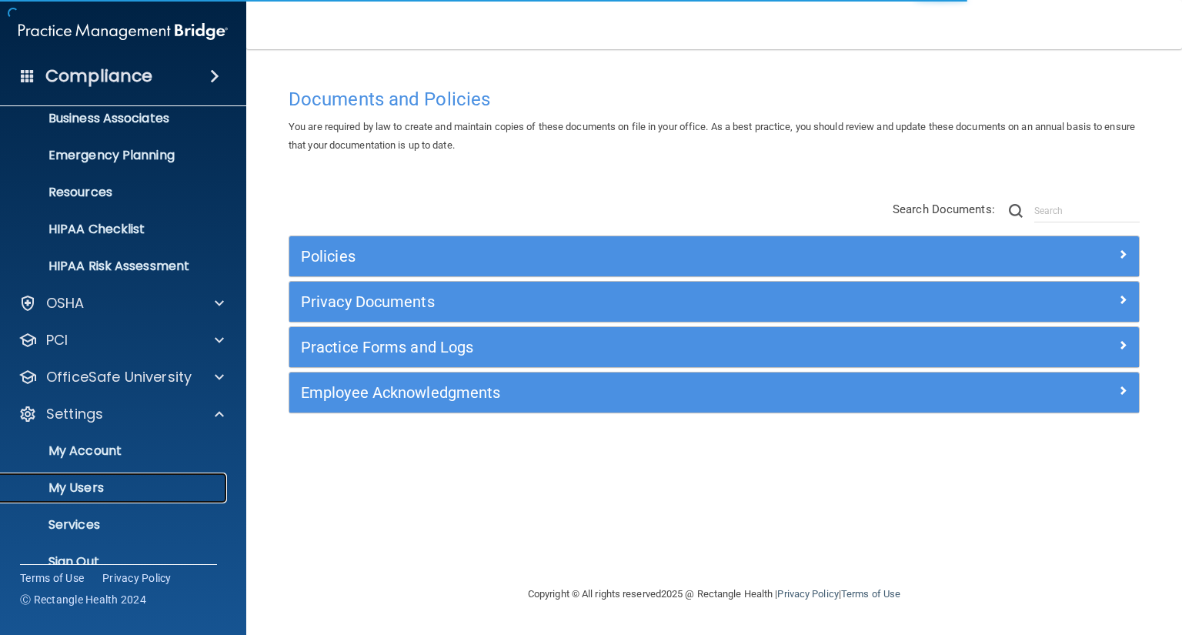
click at [163, 480] on p "My Users" at bounding box center [115, 487] width 210 height 15
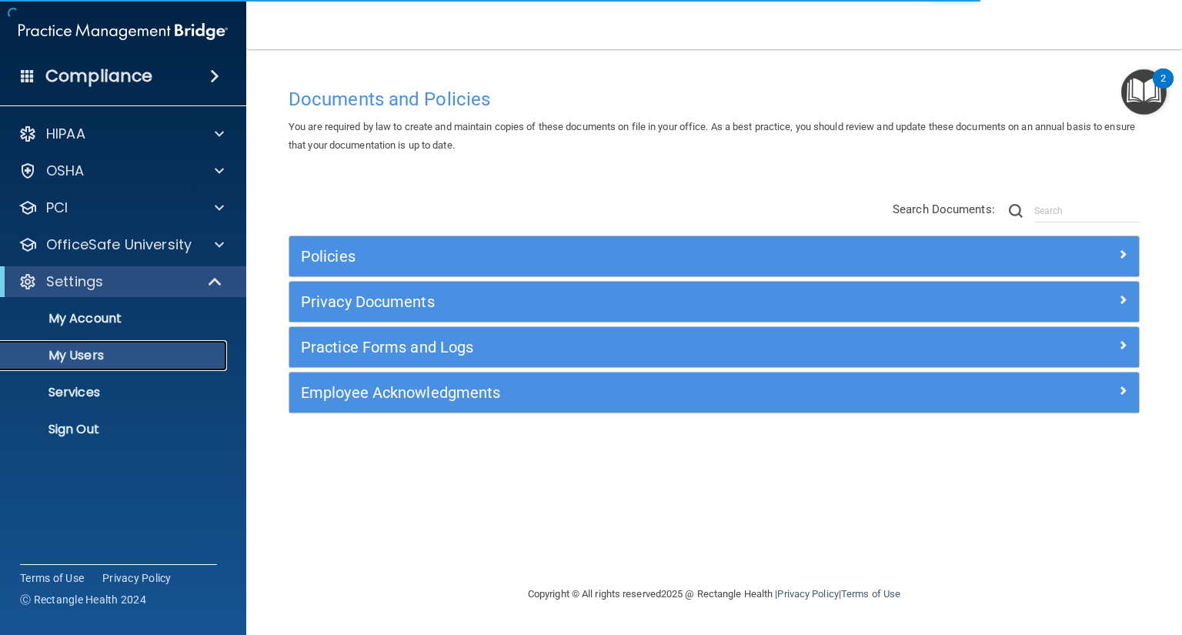
select select "20"
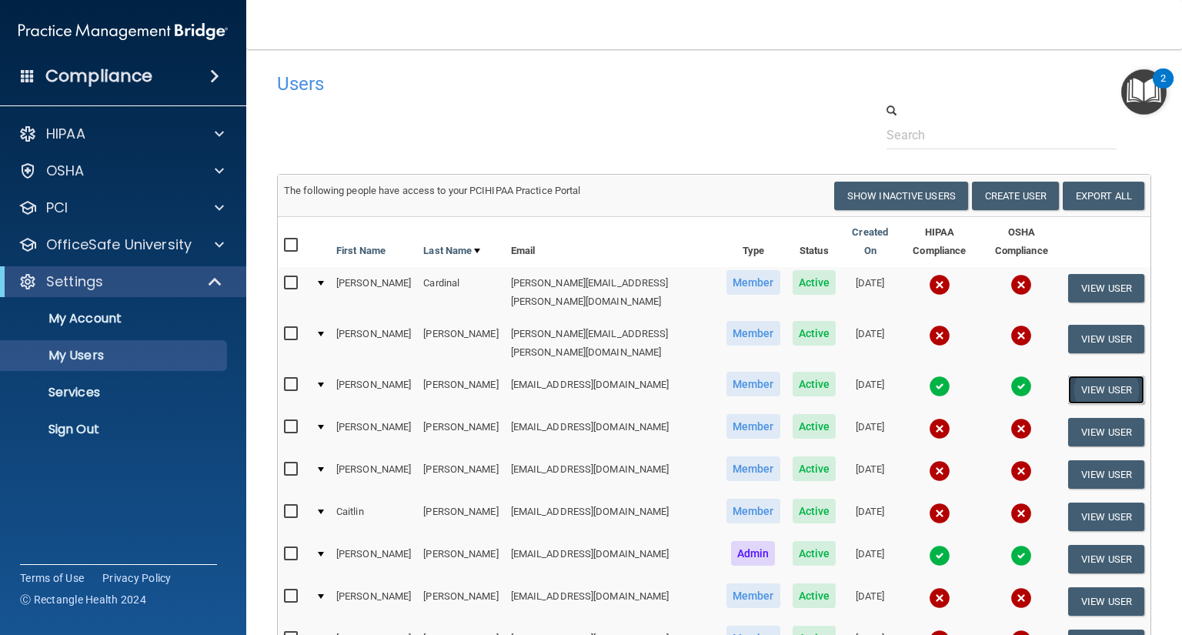
click at [1105, 375] on button "View User" at bounding box center [1106, 389] width 76 height 28
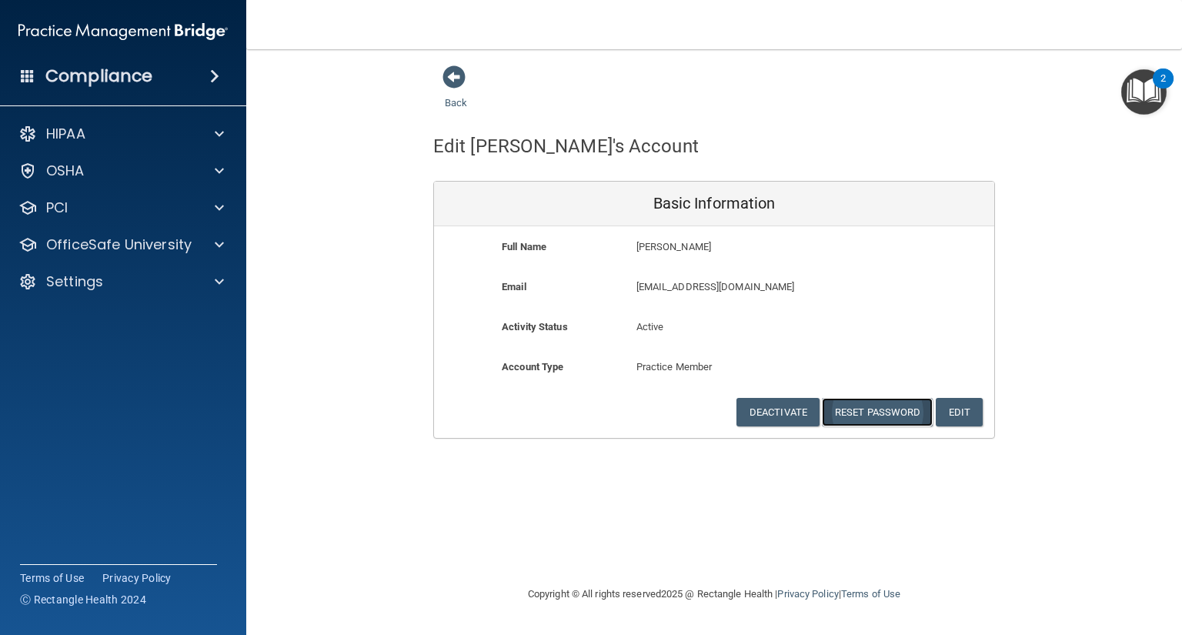
click at [853, 404] on button "Reset Password" at bounding box center [877, 412] width 111 height 28
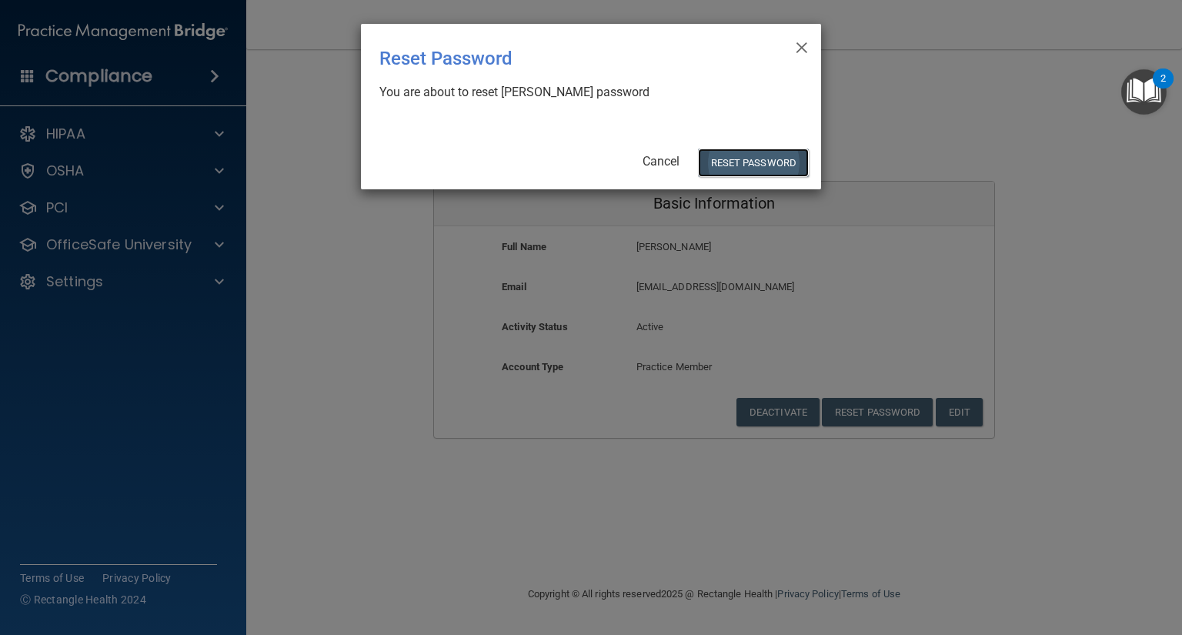
click at [736, 163] on button "Reset Password" at bounding box center [753, 163] width 111 height 28
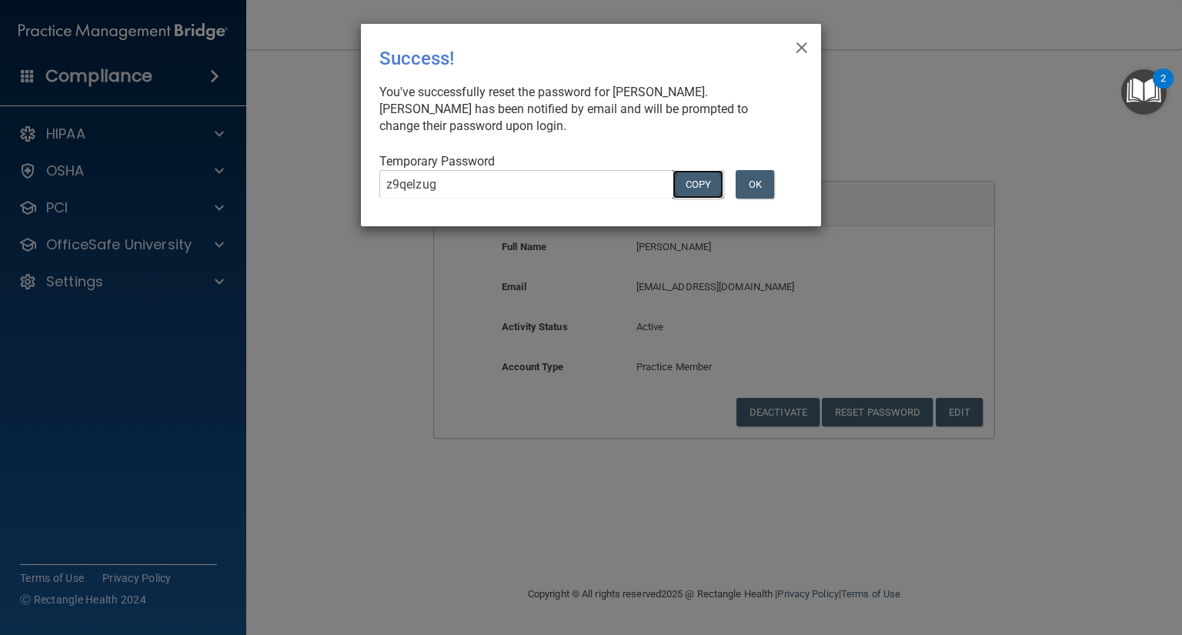
click at [705, 183] on button "COPY" at bounding box center [698, 184] width 51 height 28
click at [751, 193] on button "OK" at bounding box center [755, 184] width 38 height 28
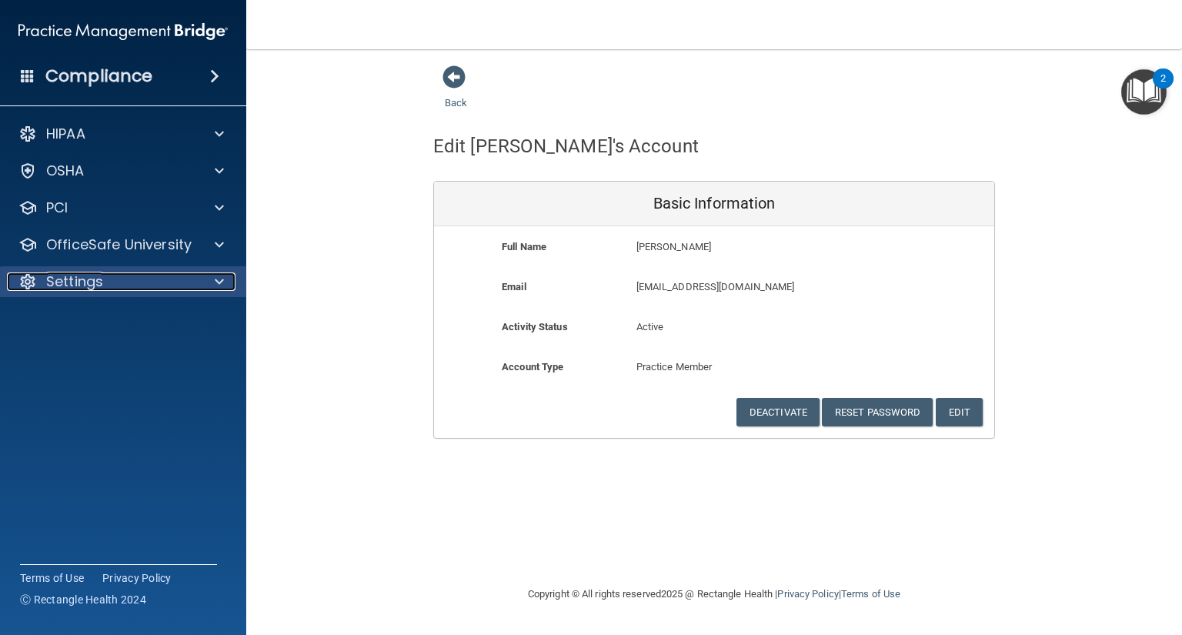
click at [85, 279] on p "Settings" at bounding box center [74, 281] width 57 height 18
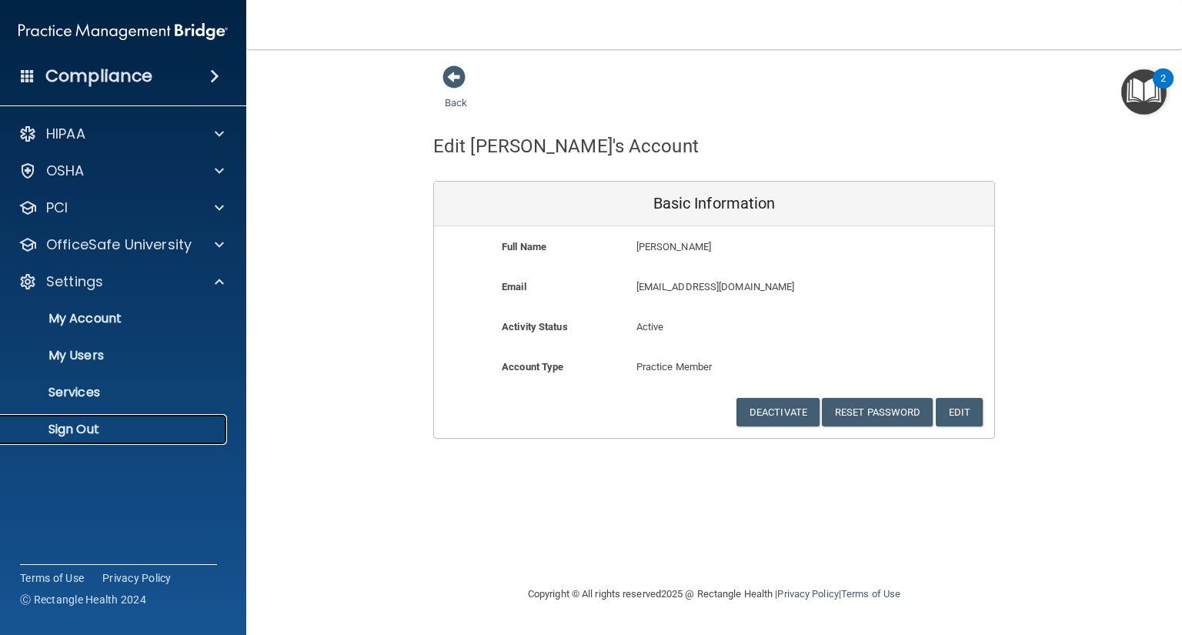
click at [120, 422] on p "Sign Out" at bounding box center [115, 429] width 210 height 15
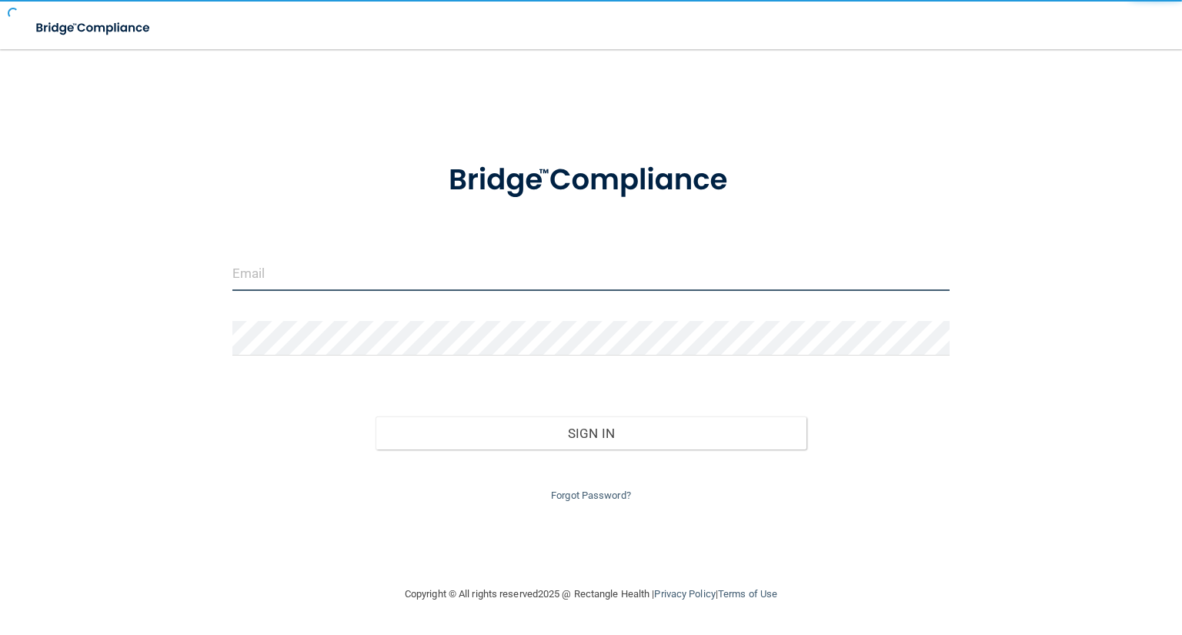
type input "[EMAIL_ADDRESS][DOMAIN_NAME]"
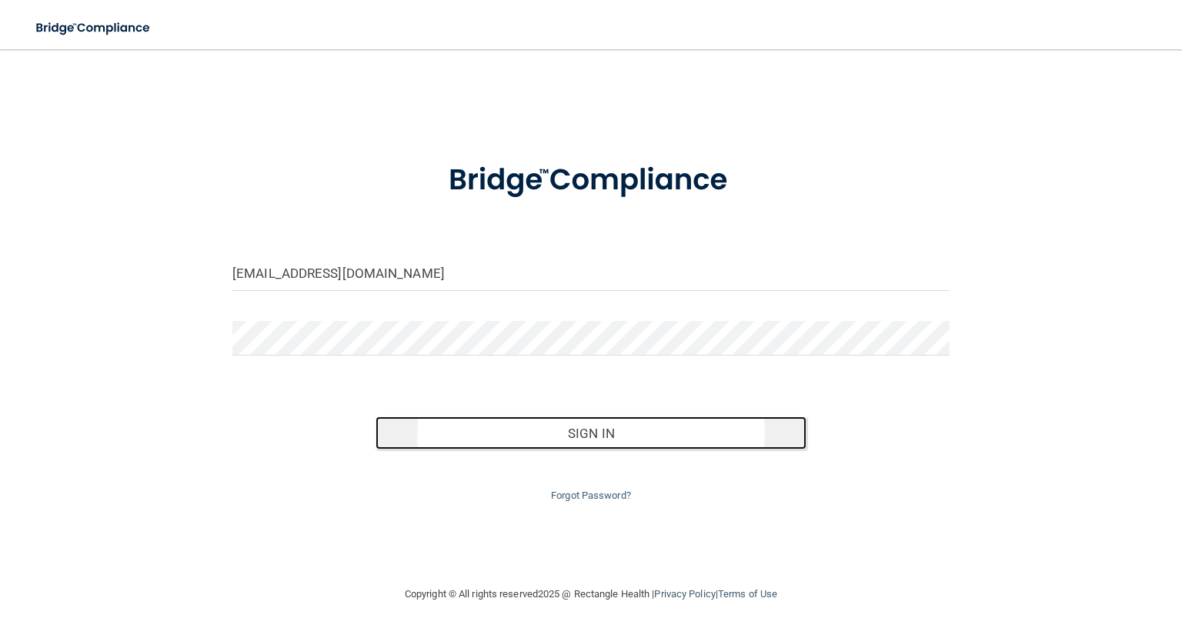
click at [575, 431] on button "Sign In" at bounding box center [590, 433] width 430 height 34
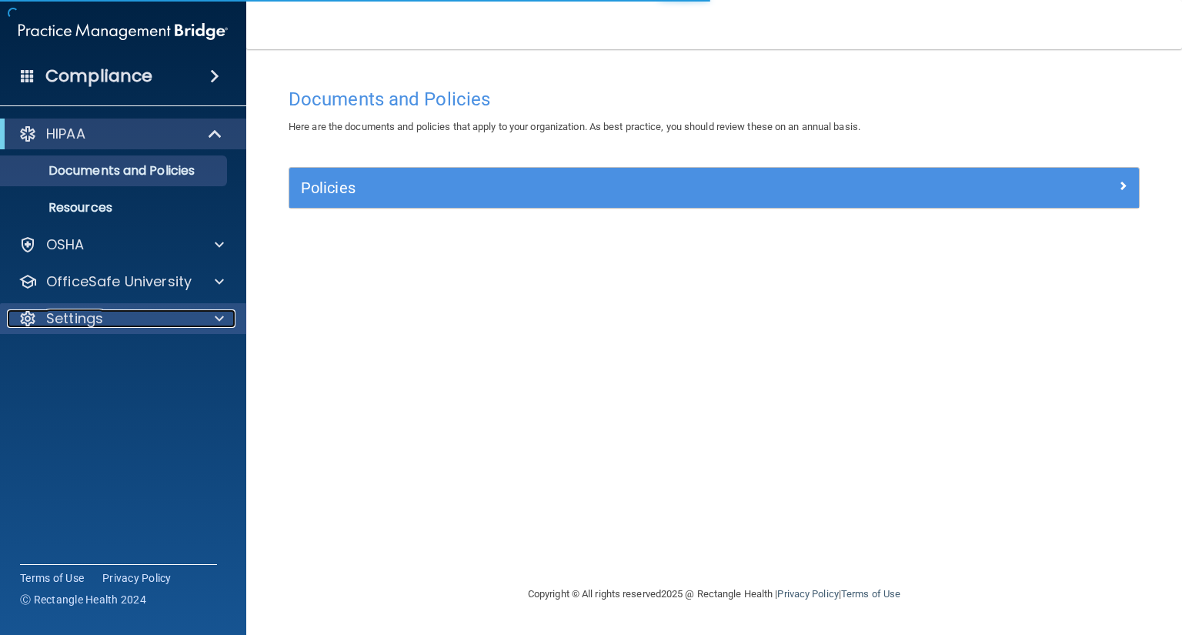
click at [193, 314] on div "Settings" at bounding box center [102, 318] width 191 height 18
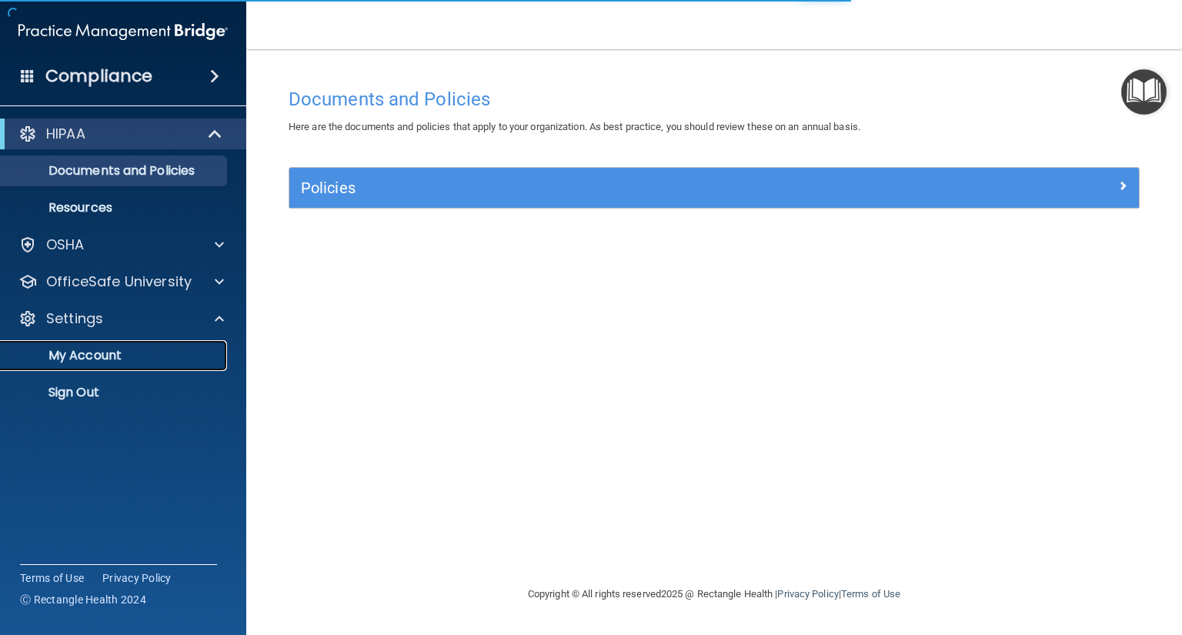
click at [191, 340] on link "My Account" at bounding box center [106, 355] width 242 height 31
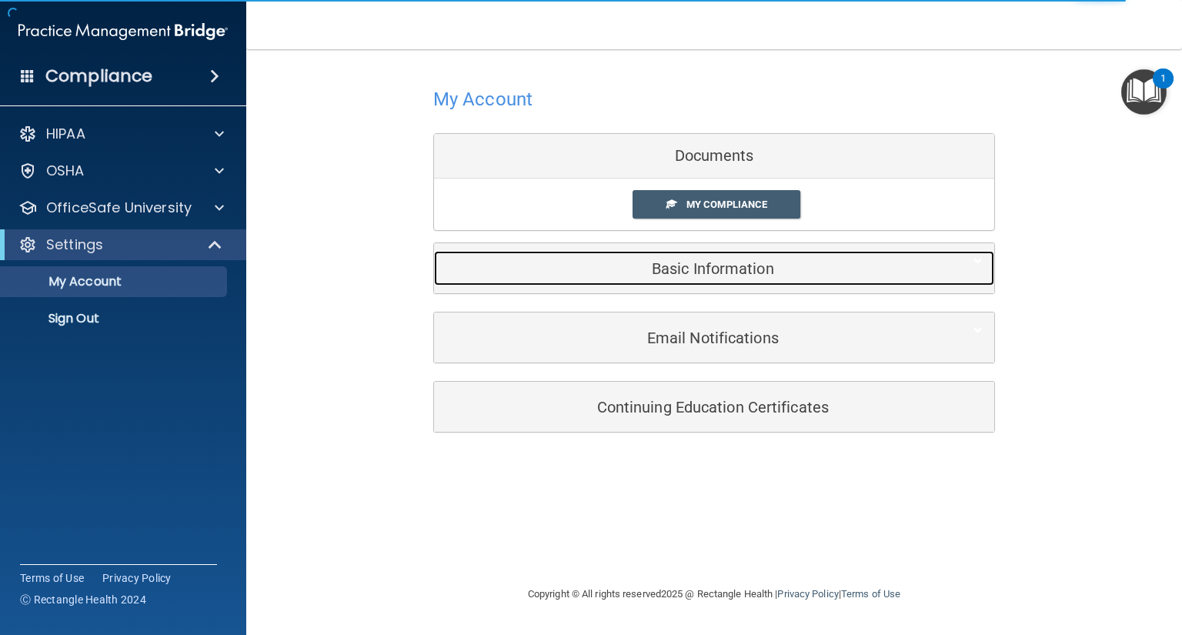
click at [757, 282] on div "Basic Information" at bounding box center [690, 268] width 513 height 35
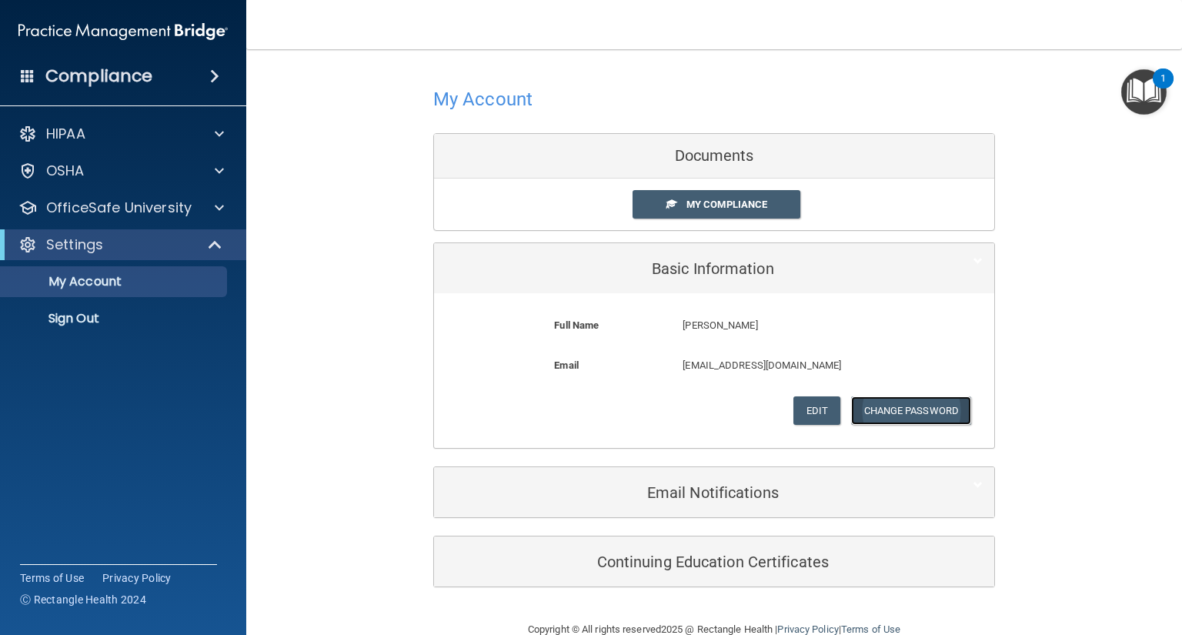
click at [940, 417] on button "Change Password" at bounding box center [911, 410] width 121 height 28
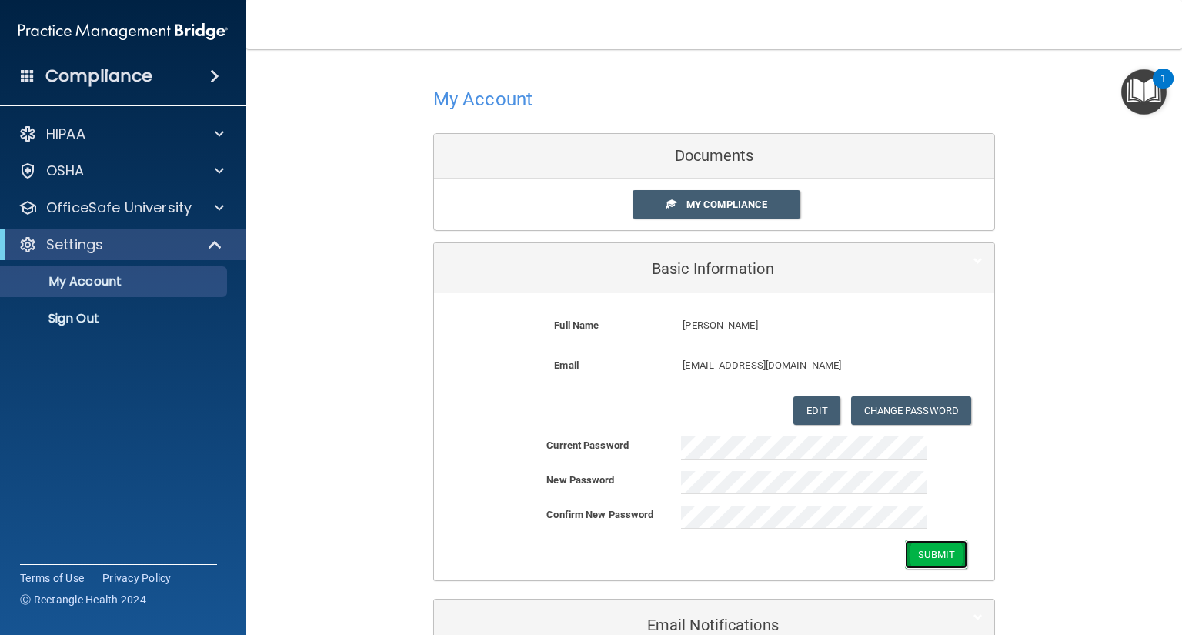
click at [915, 555] on button "Submit" at bounding box center [936, 554] width 62 height 28
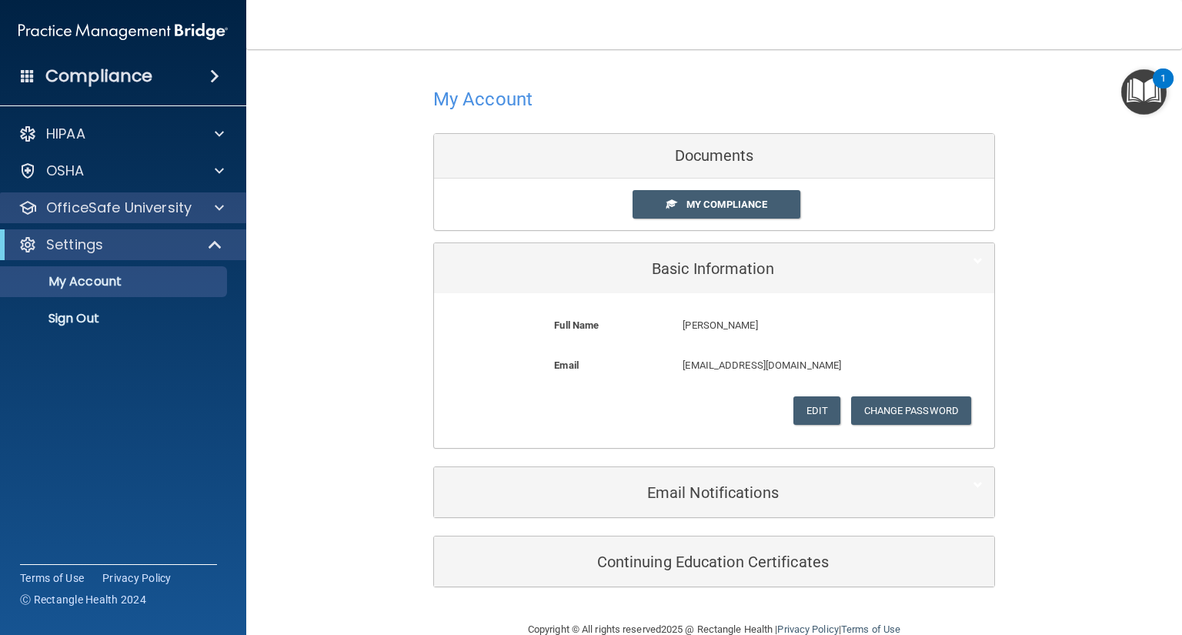
click at [84, 220] on div "OfficeSafe University" at bounding box center [123, 207] width 247 height 31
click at [132, 219] on div "OfficeSafe University" at bounding box center [123, 207] width 247 height 31
click at [166, 218] on div "OfficeSafe University" at bounding box center [123, 207] width 247 height 31
click at [163, 210] on p "OfficeSafe University" at bounding box center [118, 208] width 145 height 18
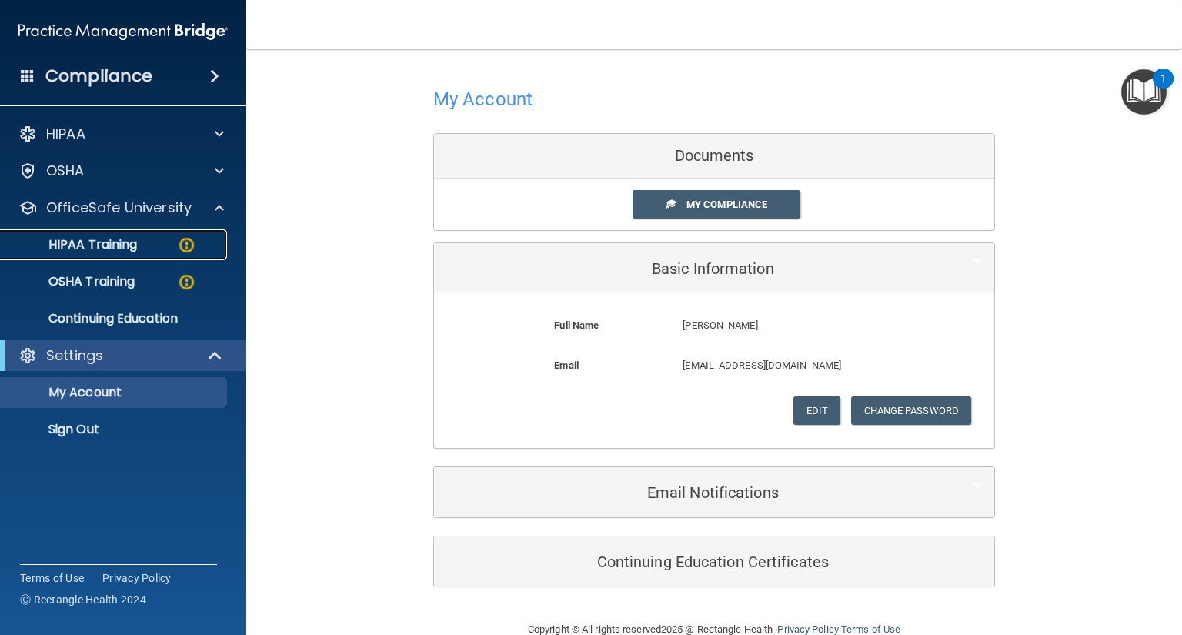
click at [172, 237] on div "HIPAA Training" at bounding box center [115, 244] width 210 height 15
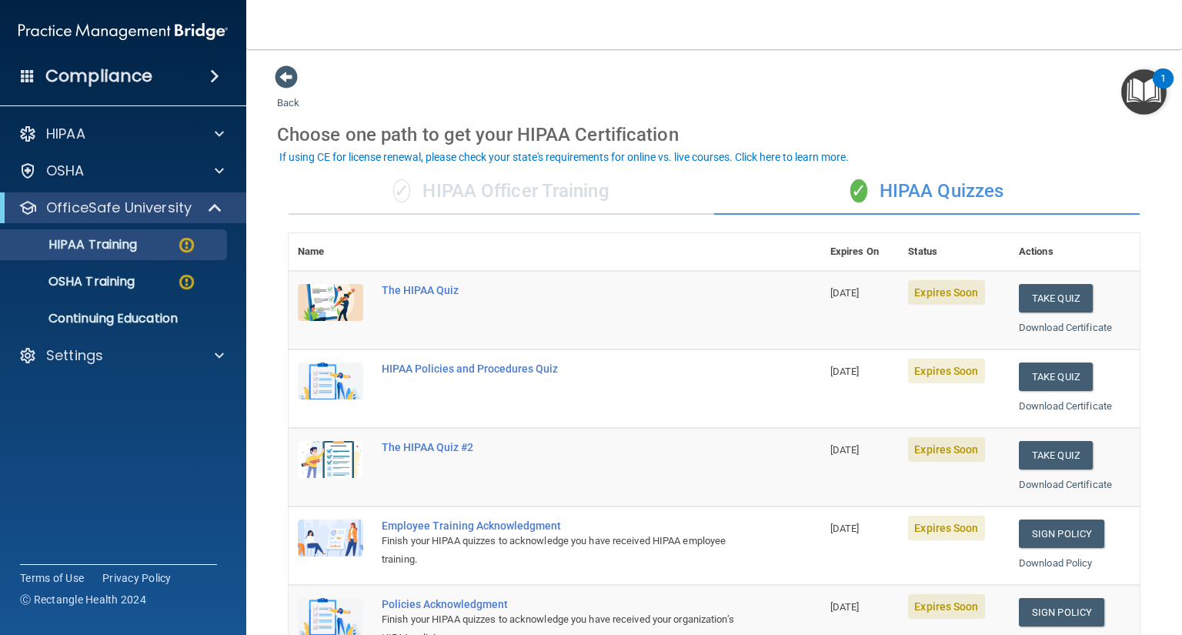
click at [489, 200] on div "✓ HIPAA Officer Training" at bounding box center [502, 192] width 426 height 46
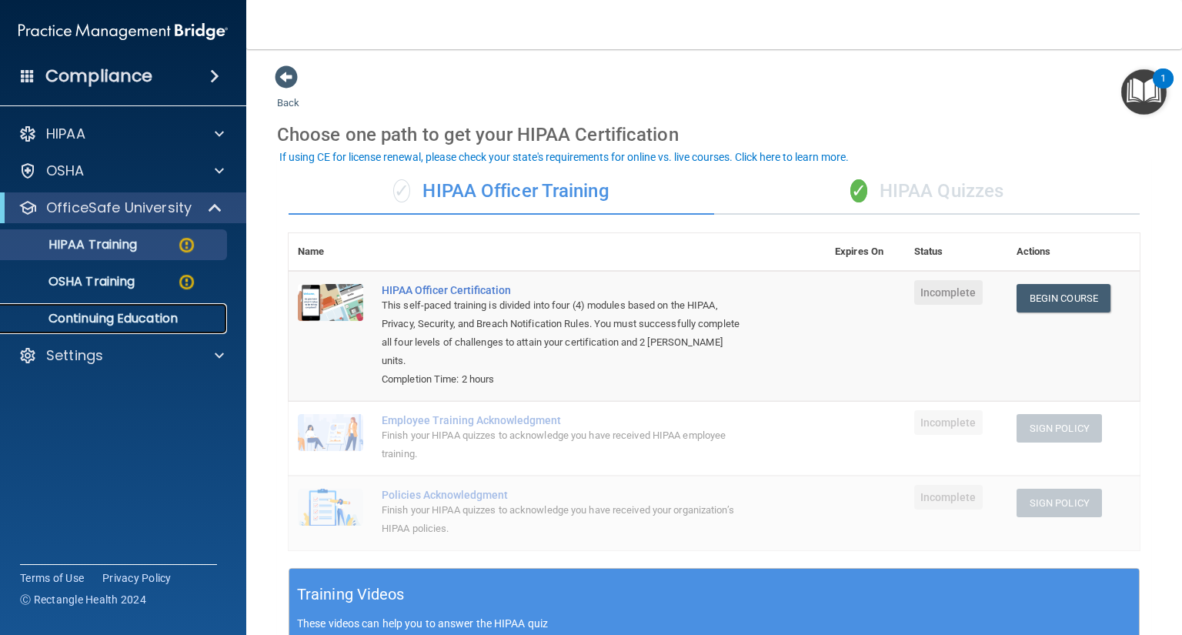
click at [169, 315] on p "Continuing Education" at bounding box center [115, 318] width 210 height 15
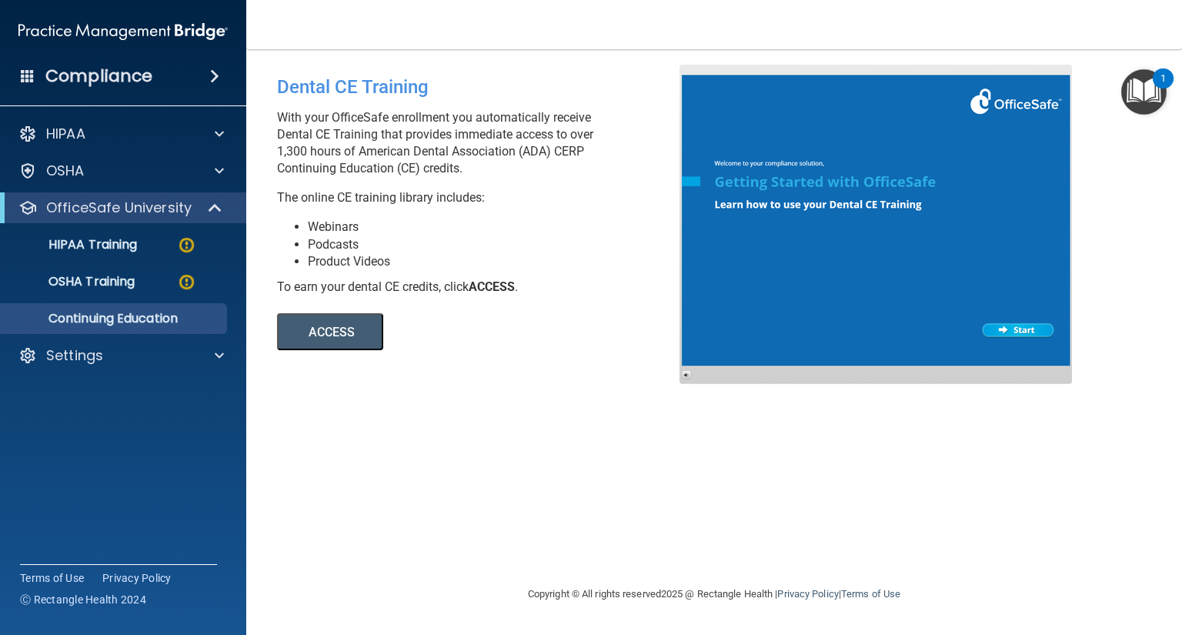
click at [313, 323] on button "ACCESS" at bounding box center [330, 331] width 106 height 37
click at [131, 279] on p "OSHA Training" at bounding box center [72, 281] width 125 height 15
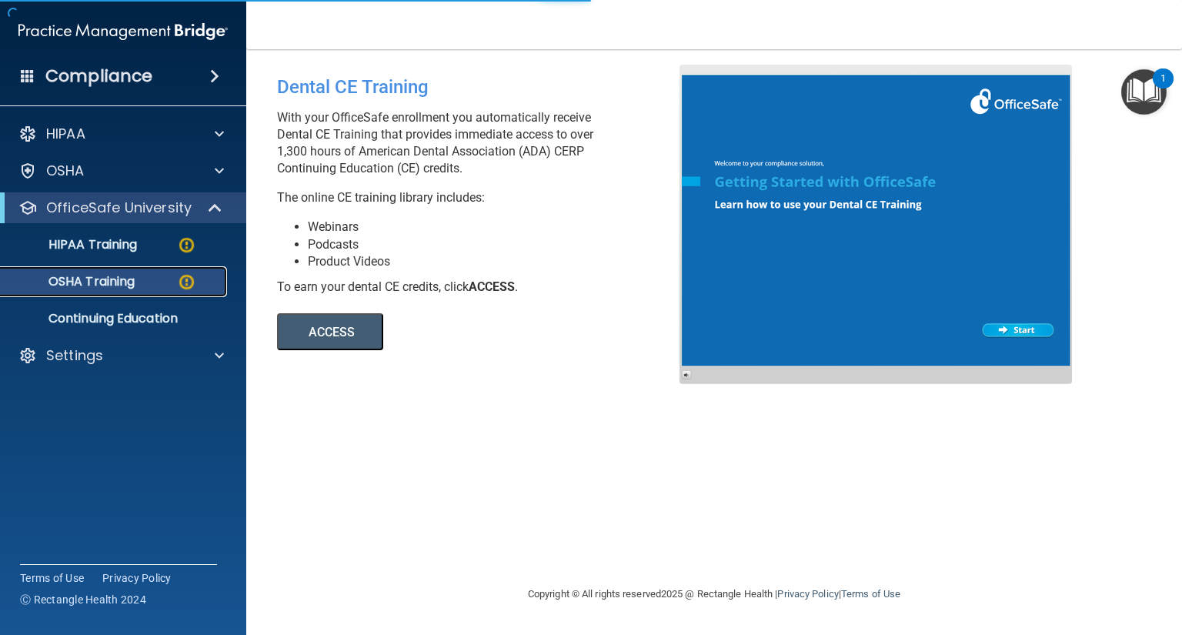
click at [129, 276] on p "OSHA Training" at bounding box center [72, 281] width 125 height 15
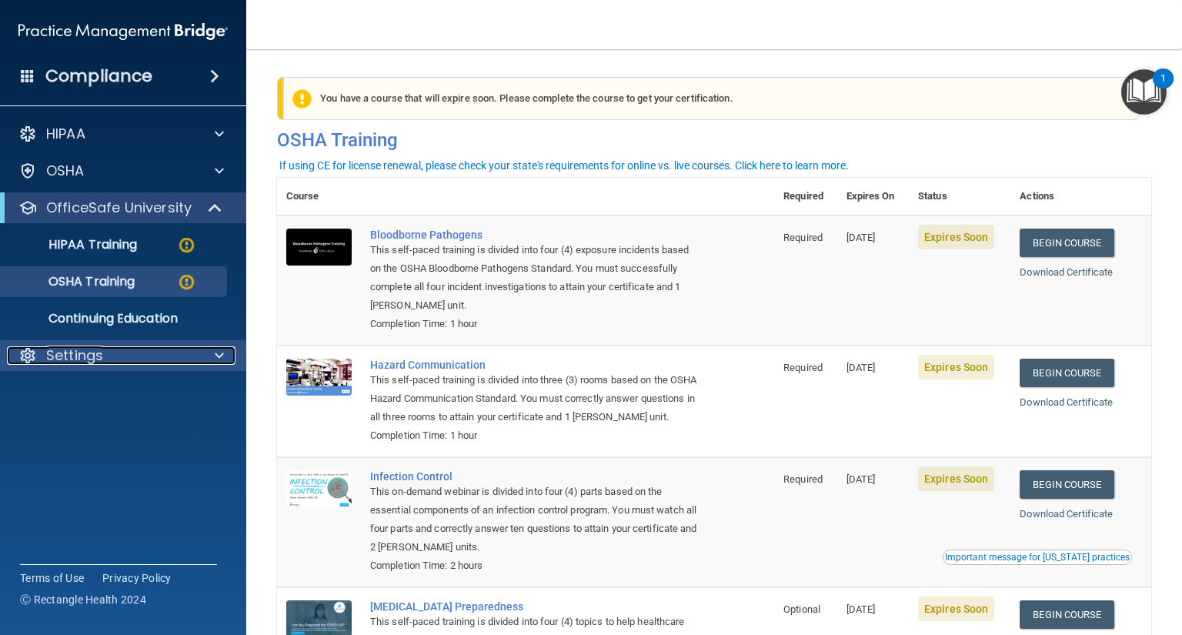
click at [75, 348] on p "Settings" at bounding box center [74, 355] width 57 height 18
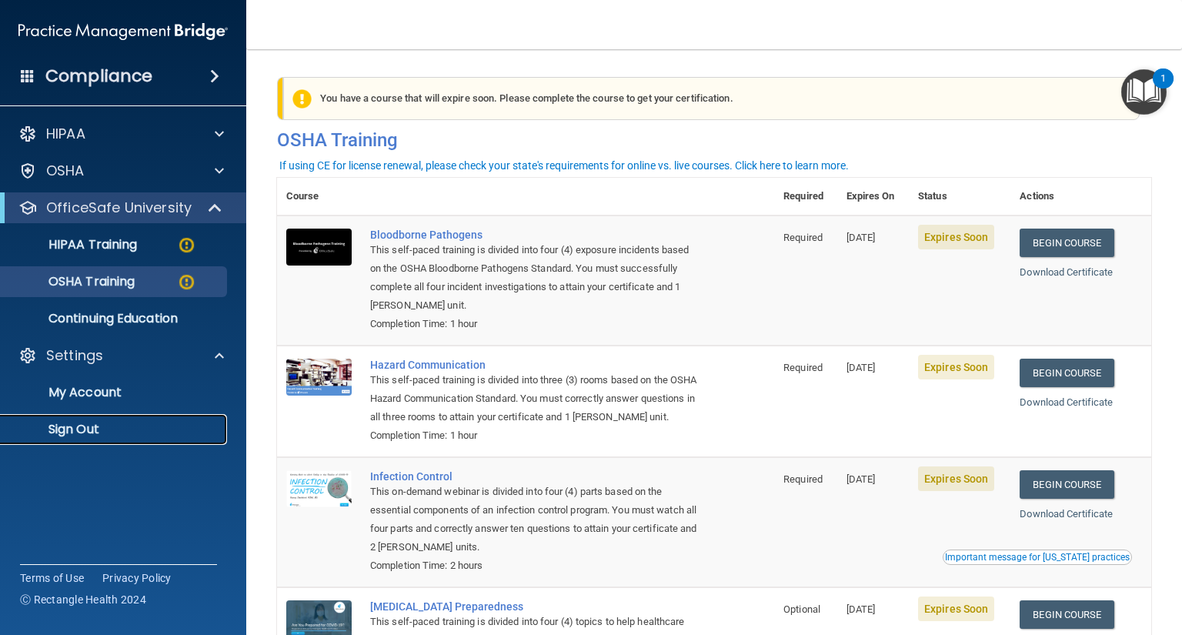
click at [114, 443] on link "Sign Out" at bounding box center [106, 429] width 242 height 31
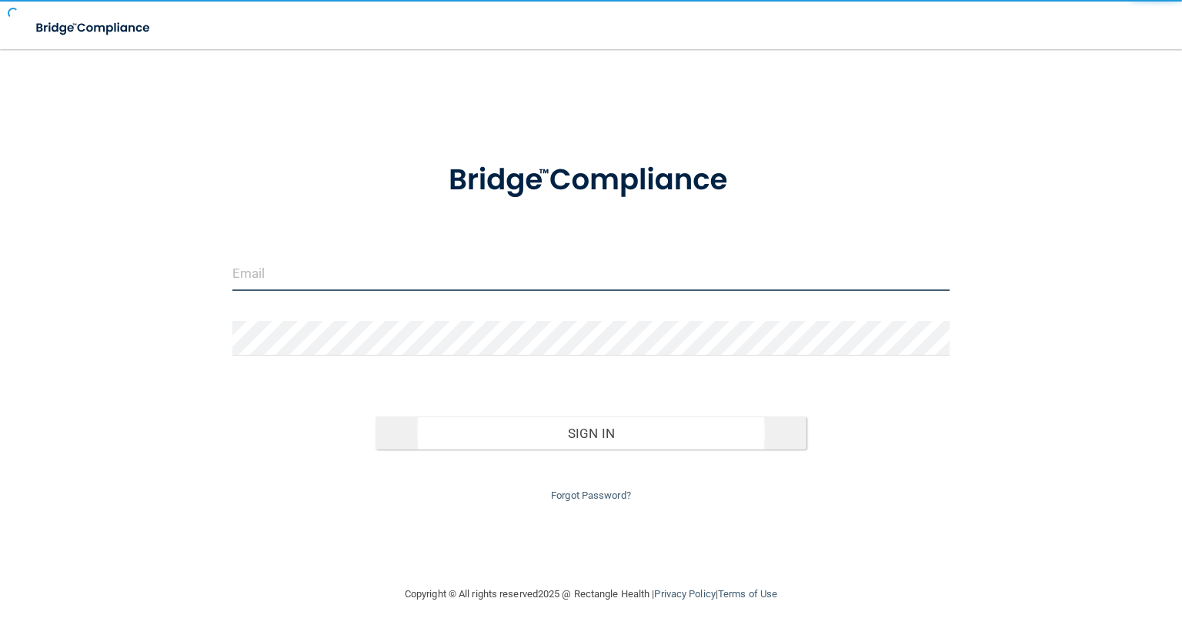
type input "[EMAIL_ADDRESS][DOMAIN_NAME]"
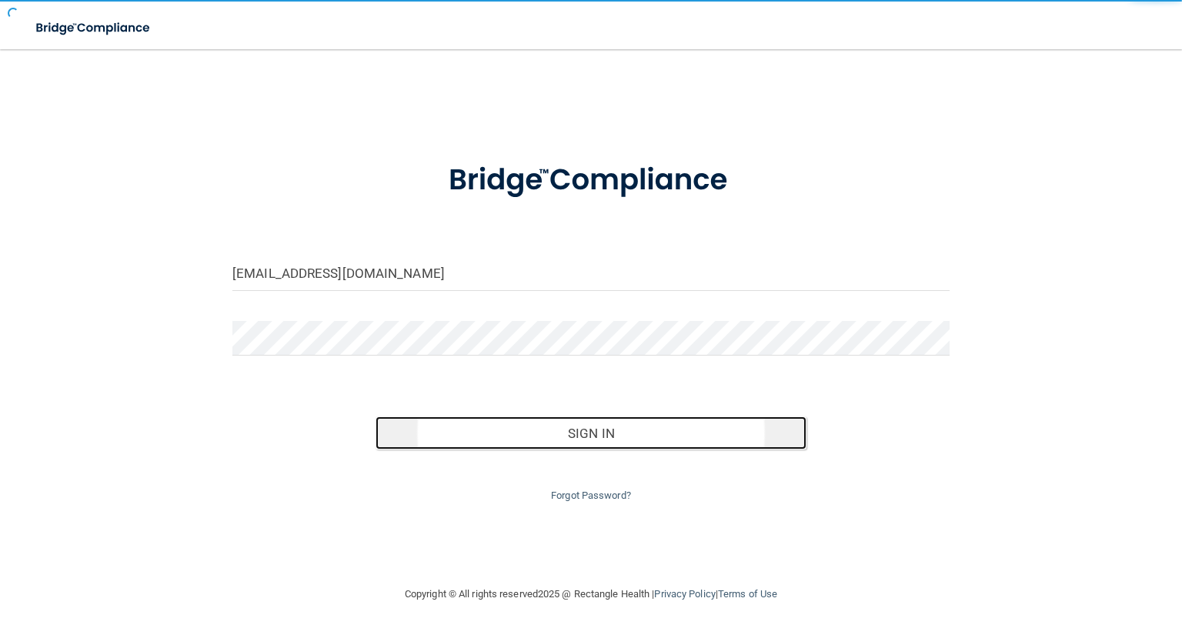
click at [643, 432] on button "Sign In" at bounding box center [590, 433] width 430 height 34
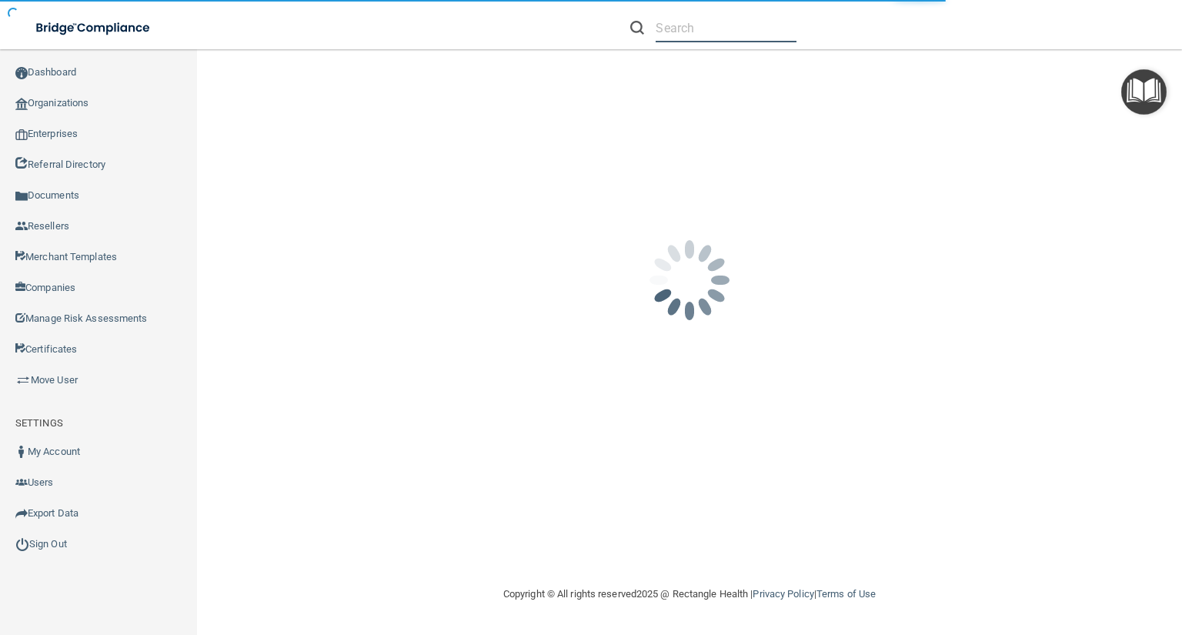
click at [689, 22] on input "text" at bounding box center [726, 28] width 141 height 28
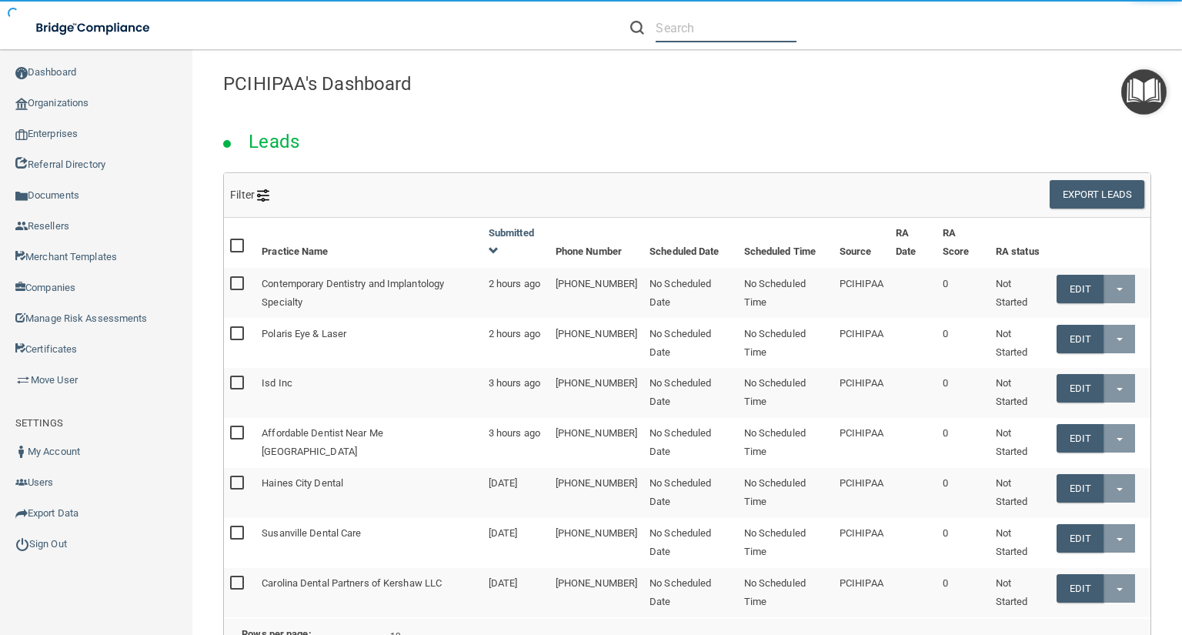
paste input "Birdseye Dentistry"
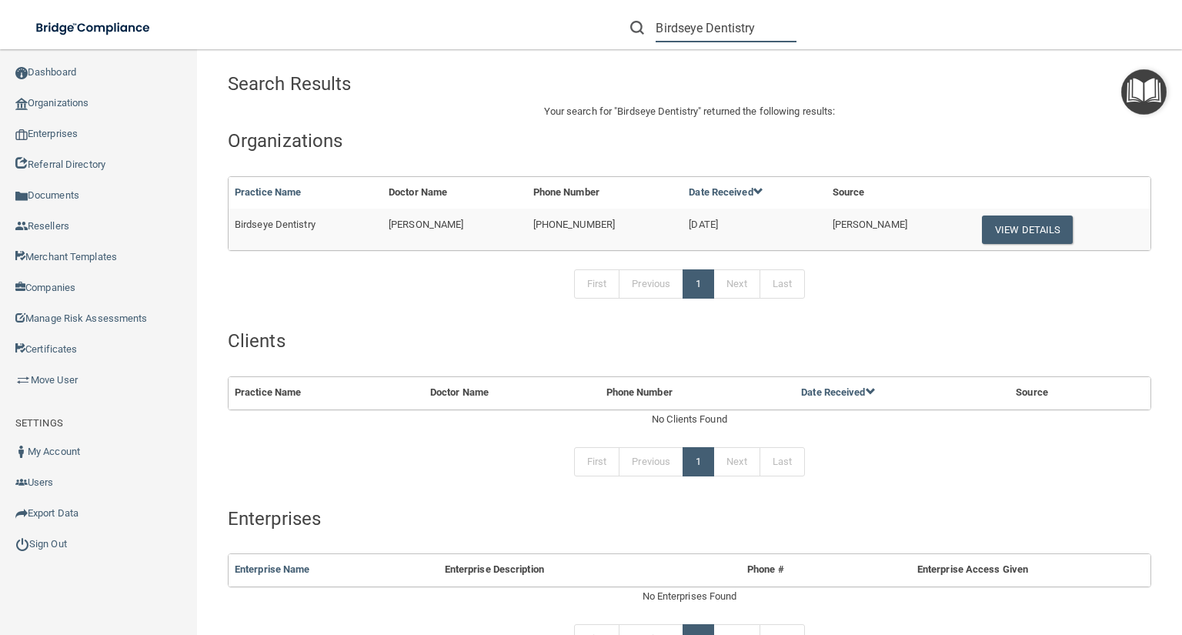
type input "Birdseye Dentistry"
click at [586, 222] on span "(323) 672-8087" at bounding box center [574, 225] width 82 height 12
copy td "(323) 672-8087"
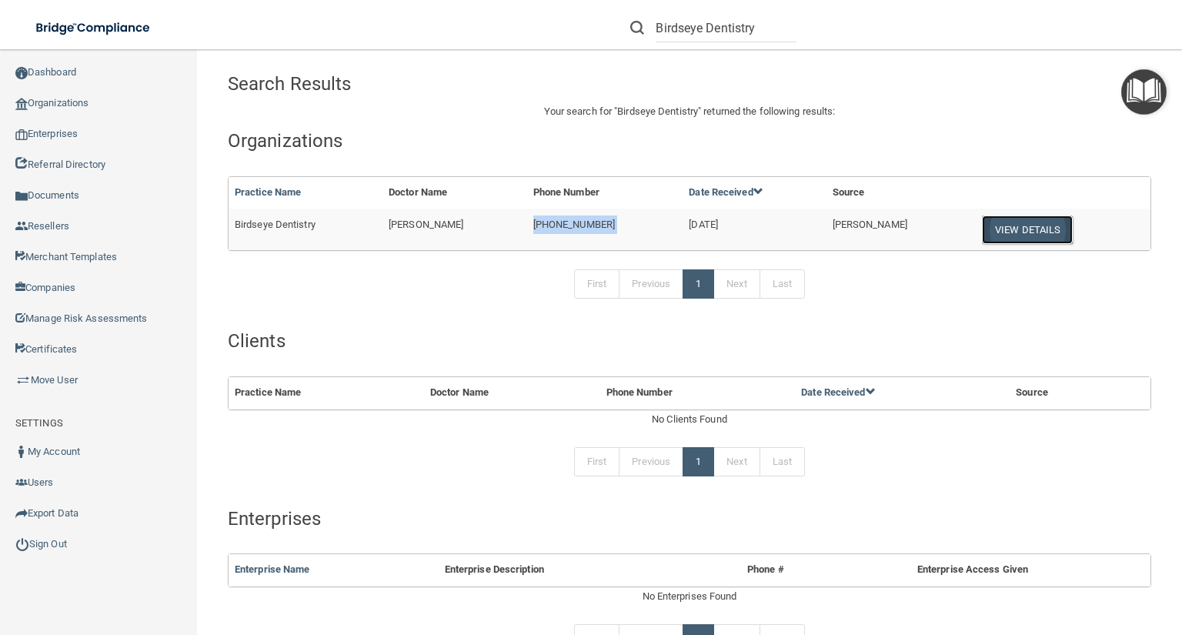
click at [1033, 228] on button "View Details" at bounding box center [1027, 229] width 91 height 28
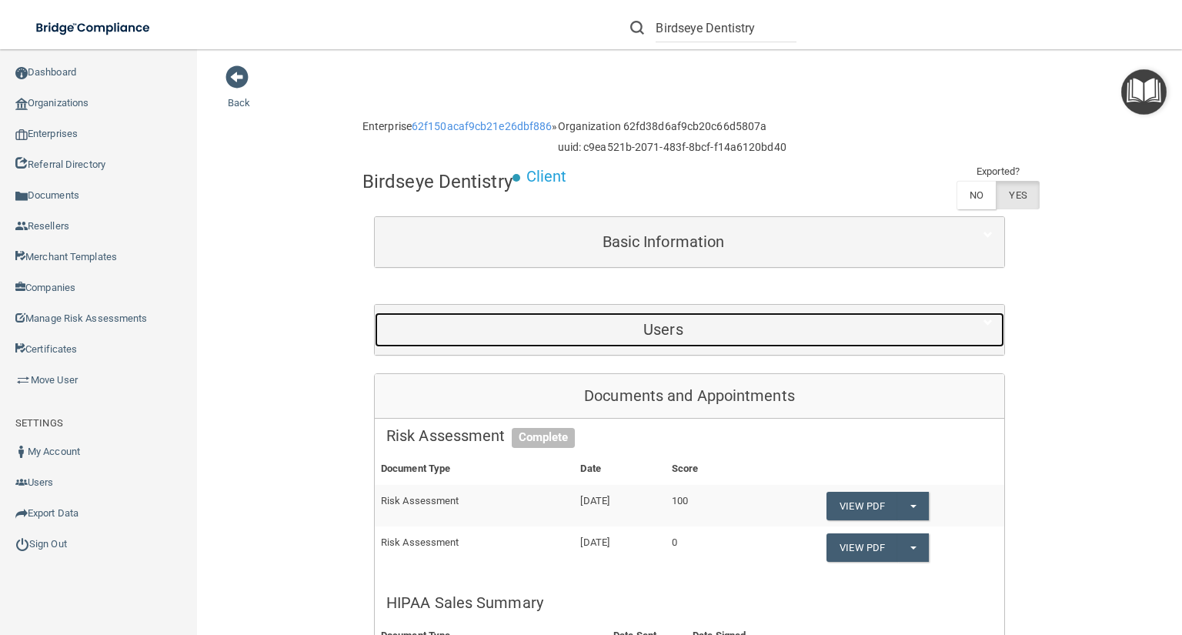
click at [806, 341] on div "Users" at bounding box center [663, 329] width 577 height 35
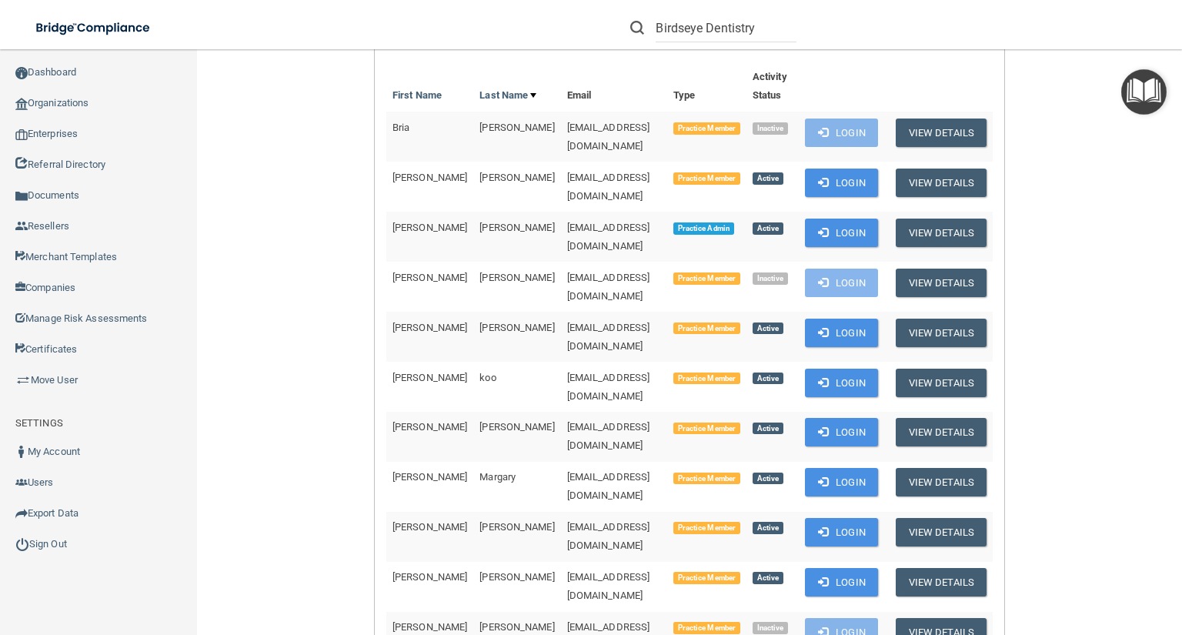
scroll to position [308, 0]
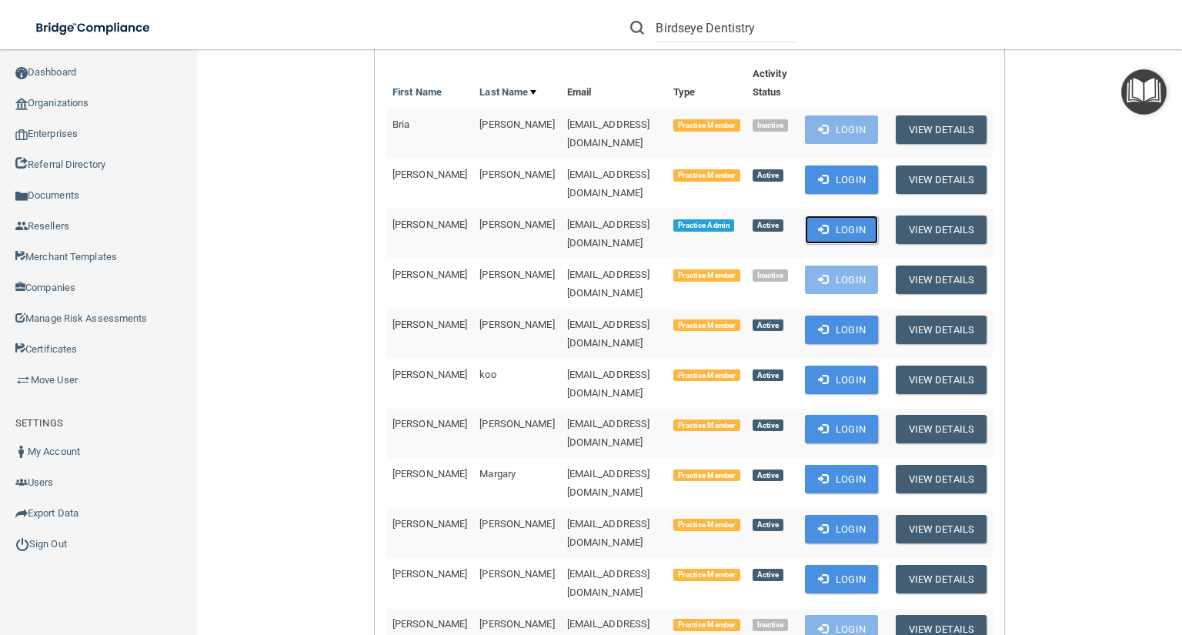
click at [878, 215] on button "Login" at bounding box center [841, 229] width 73 height 28
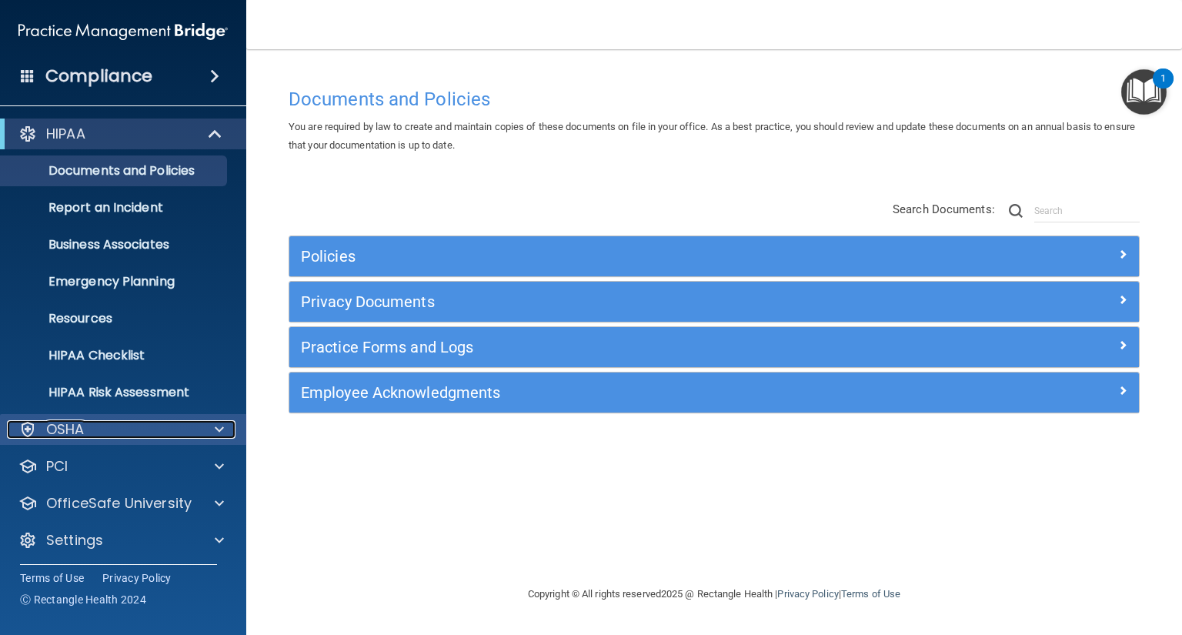
click at [51, 431] on p "OSHA" at bounding box center [65, 429] width 38 height 18
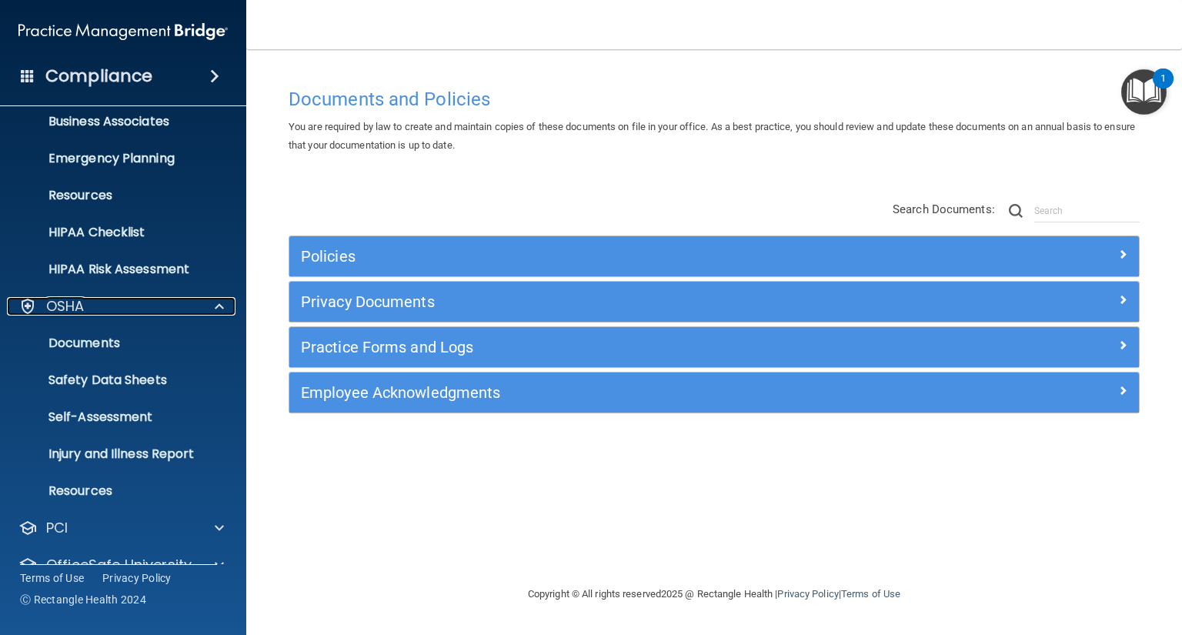
scroll to position [188, 0]
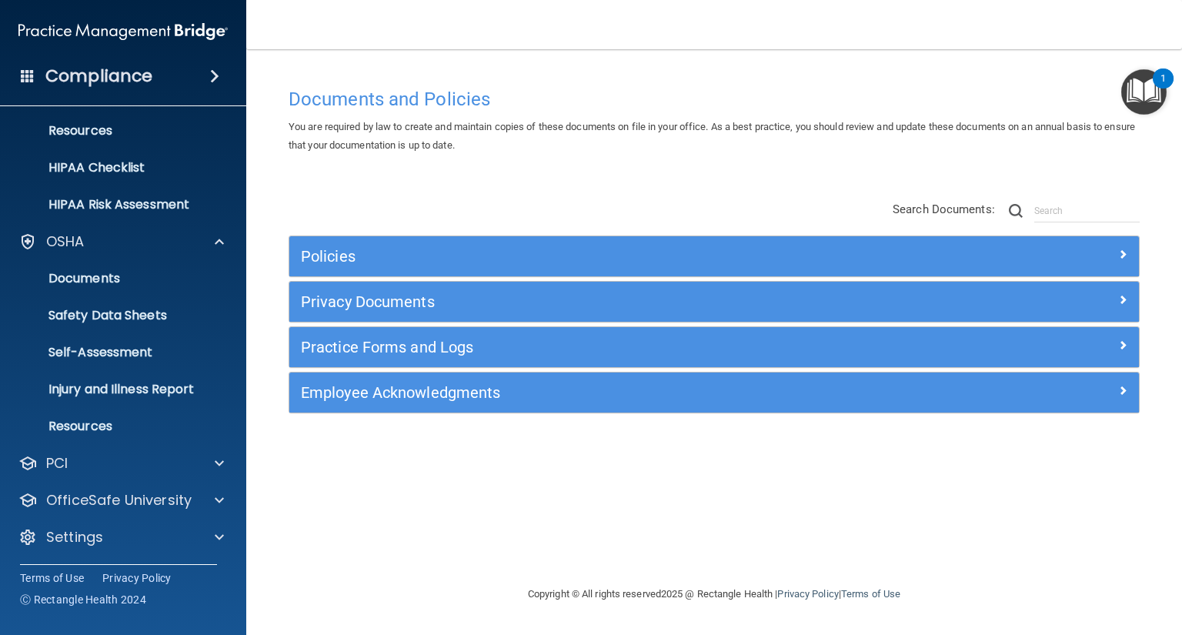
click at [114, 516] on div "HIPAA Documents and Policies Report an Incident Business Associates Emergency P…" at bounding box center [123, 245] width 247 height 640
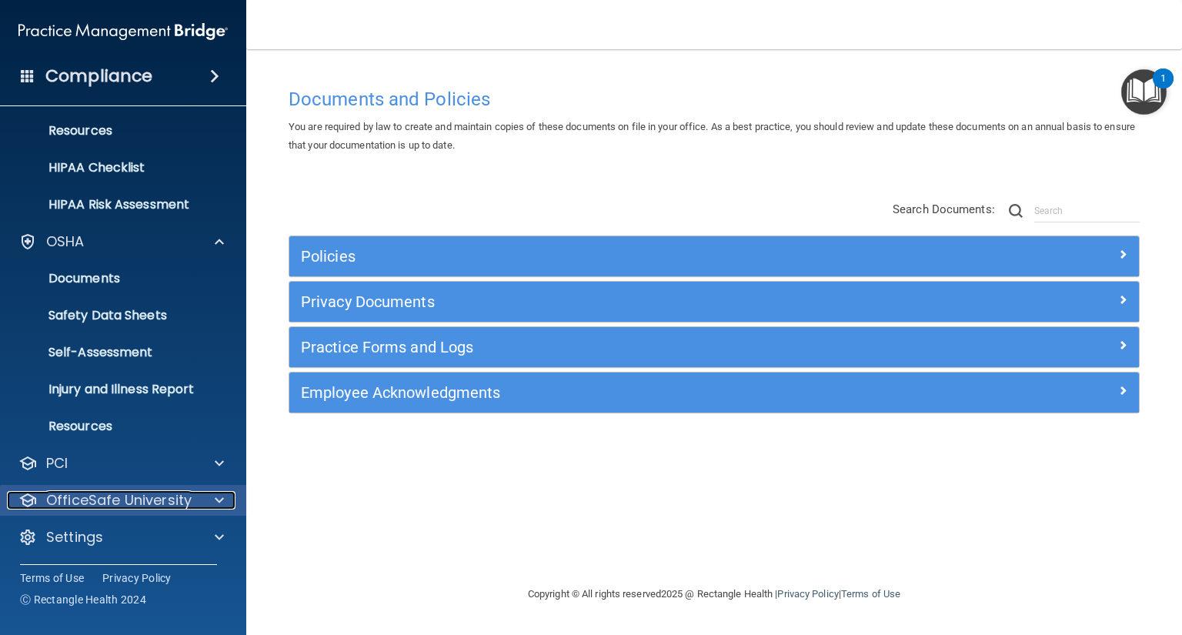
click at [114, 501] on p "OfficeSafe University" at bounding box center [118, 500] width 145 height 18
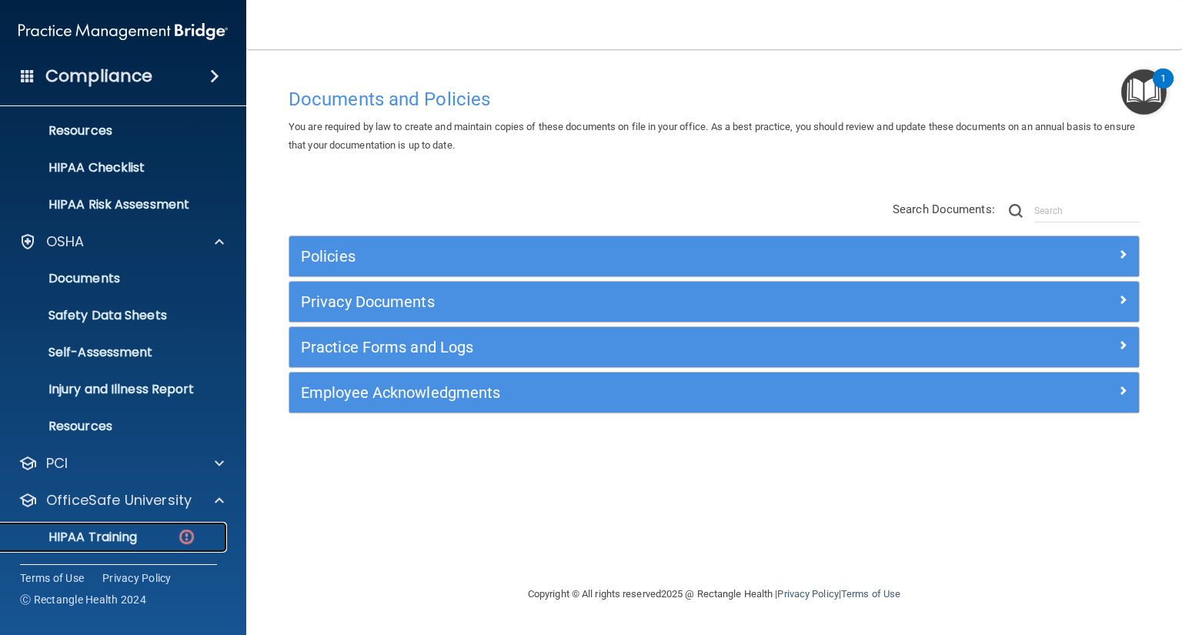
click at [131, 538] on p "HIPAA Training" at bounding box center [73, 536] width 127 height 15
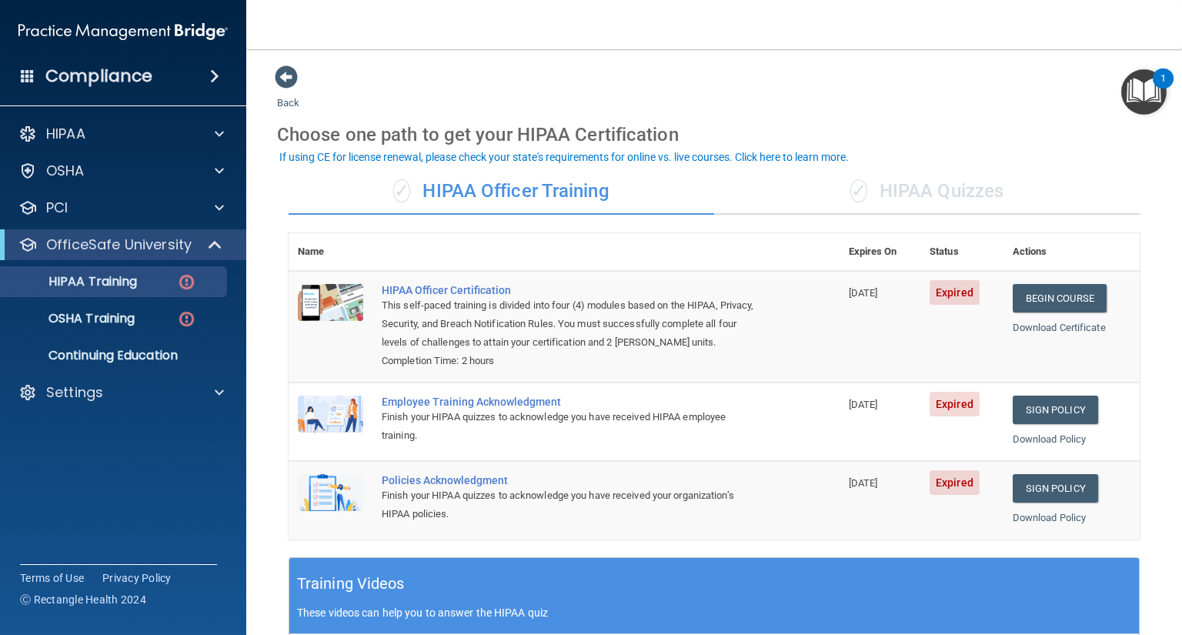
click at [940, 209] on div "✓ HIPAA Quizzes" at bounding box center [927, 192] width 426 height 46
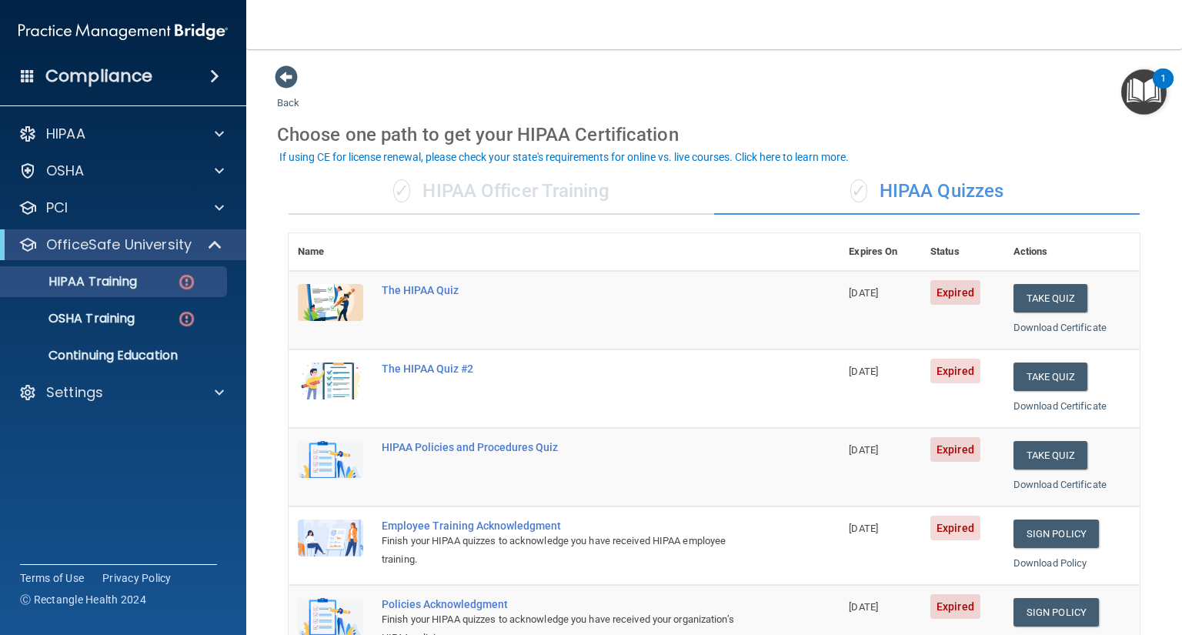
click at [587, 192] on div "✓ HIPAA Officer Training" at bounding box center [502, 192] width 426 height 46
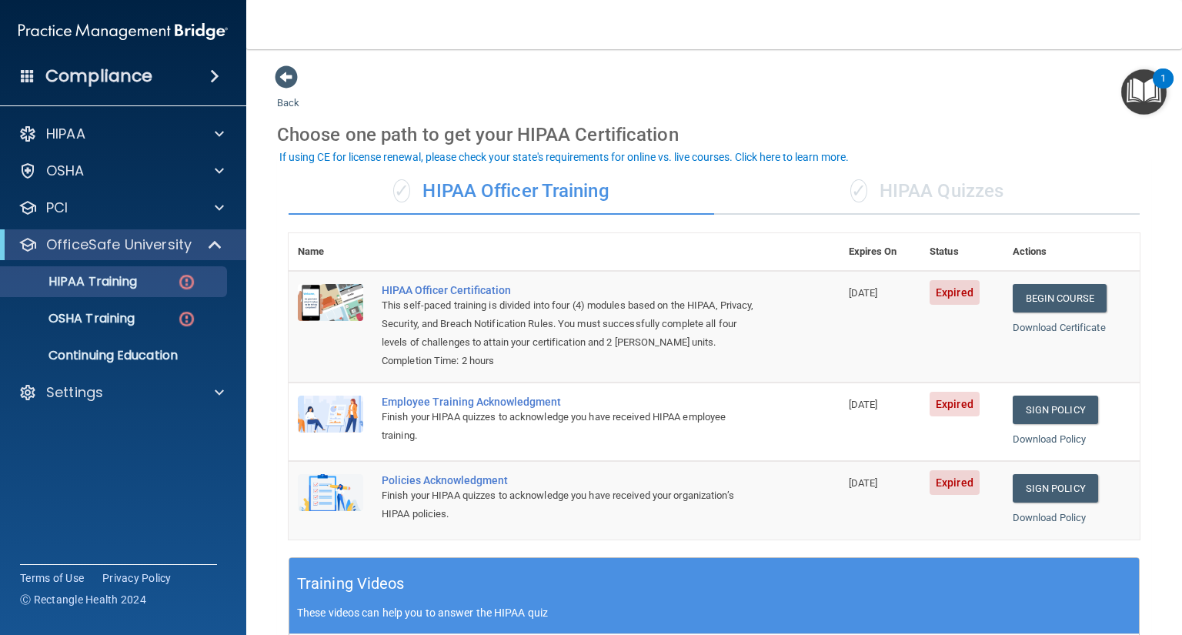
click at [996, 207] on div "✓ HIPAA Quizzes" at bounding box center [927, 192] width 426 height 46
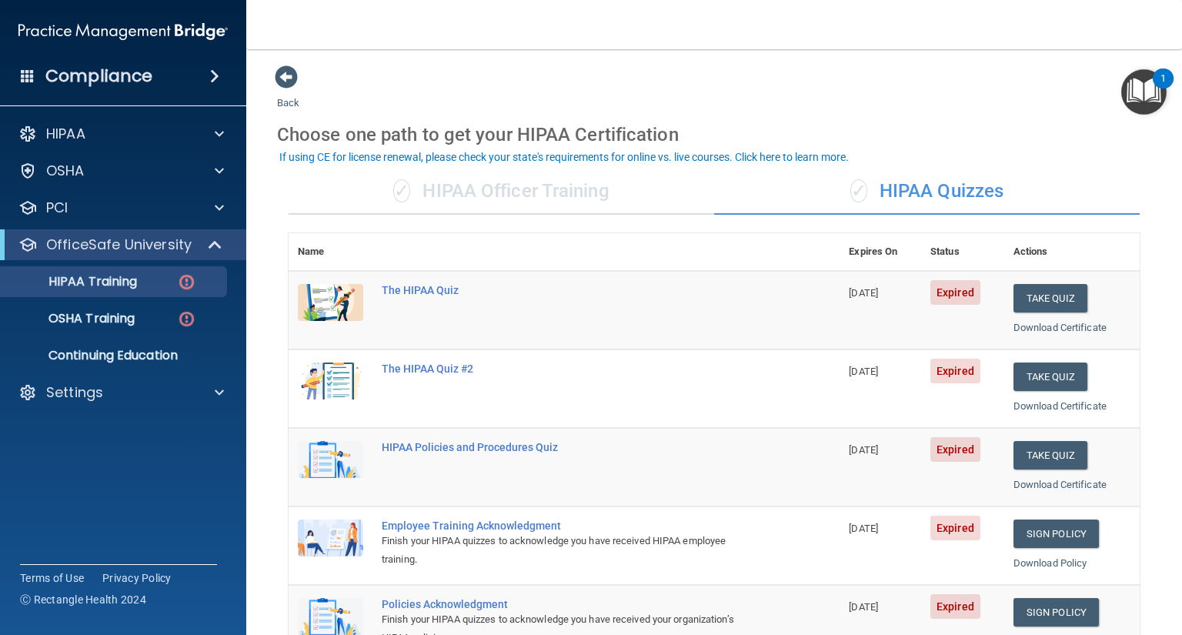
click at [604, 191] on div "✓ HIPAA Officer Training" at bounding box center [502, 192] width 426 height 46
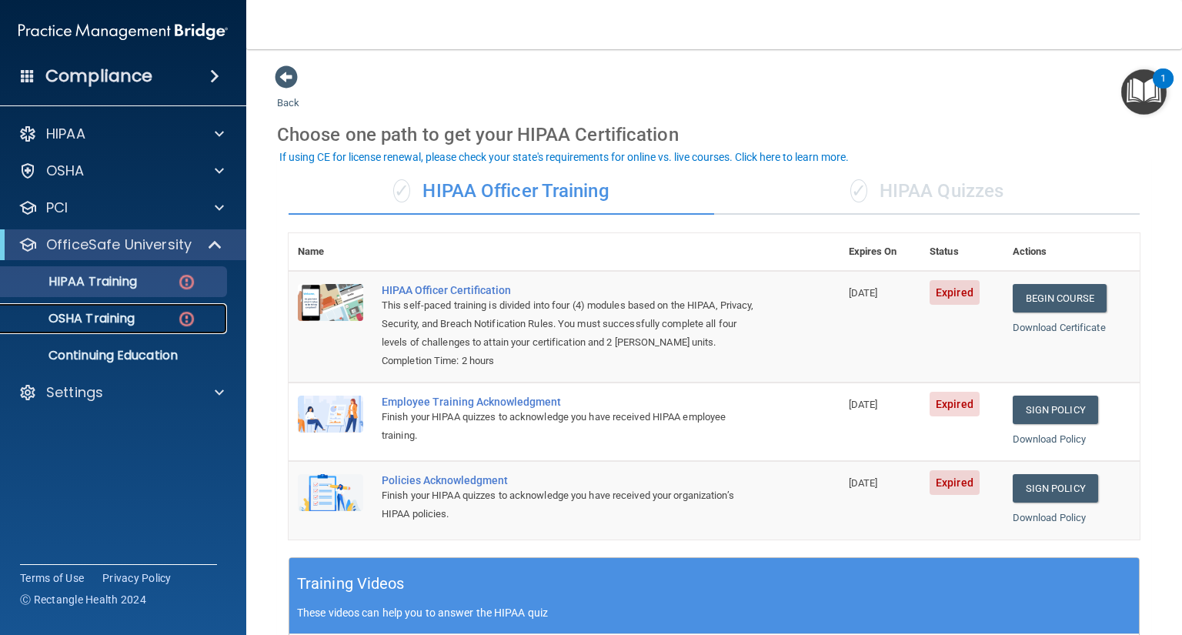
click at [161, 317] on div "OSHA Training" at bounding box center [115, 318] width 210 height 15
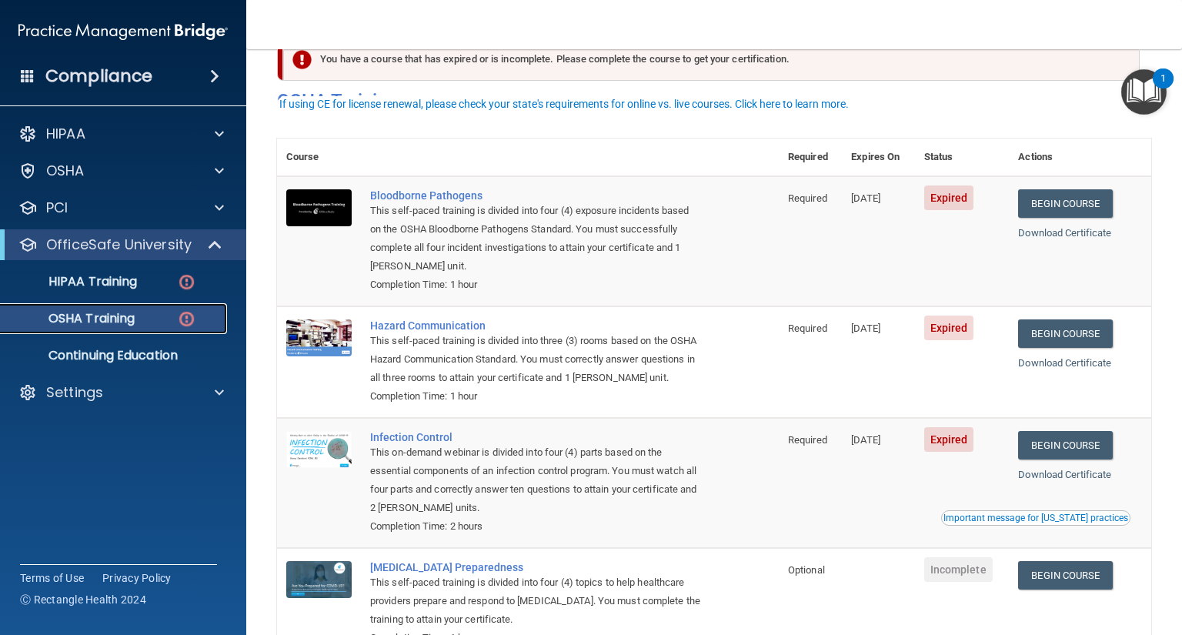
scroll to position [62, 0]
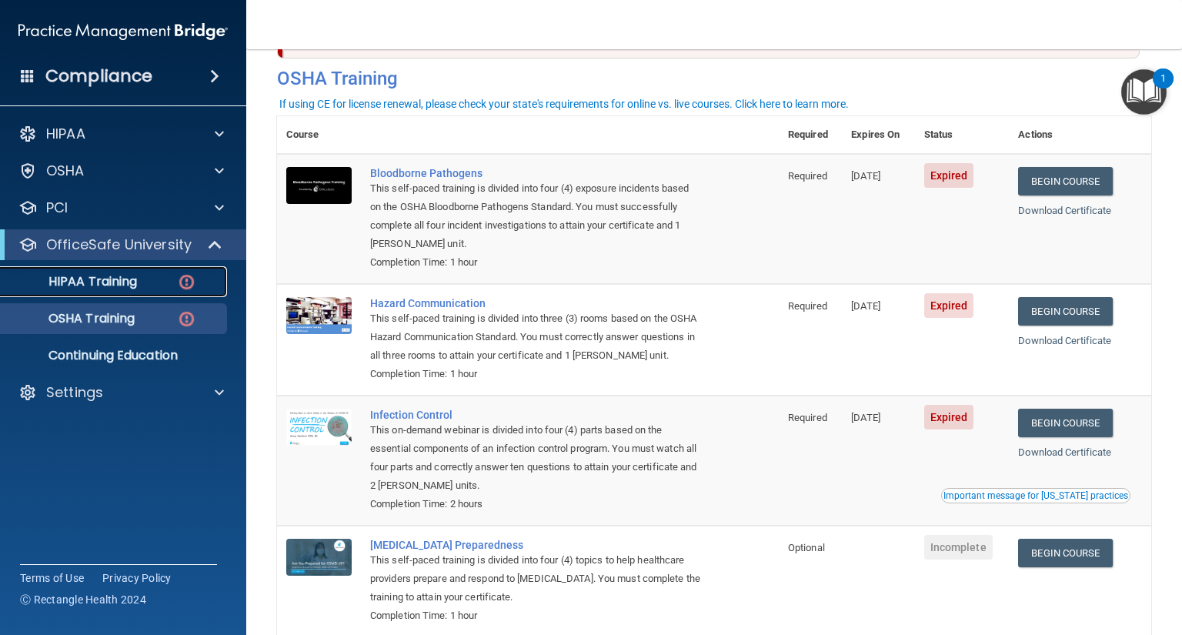
click at [169, 274] on div "HIPAA Training" at bounding box center [115, 281] width 210 height 15
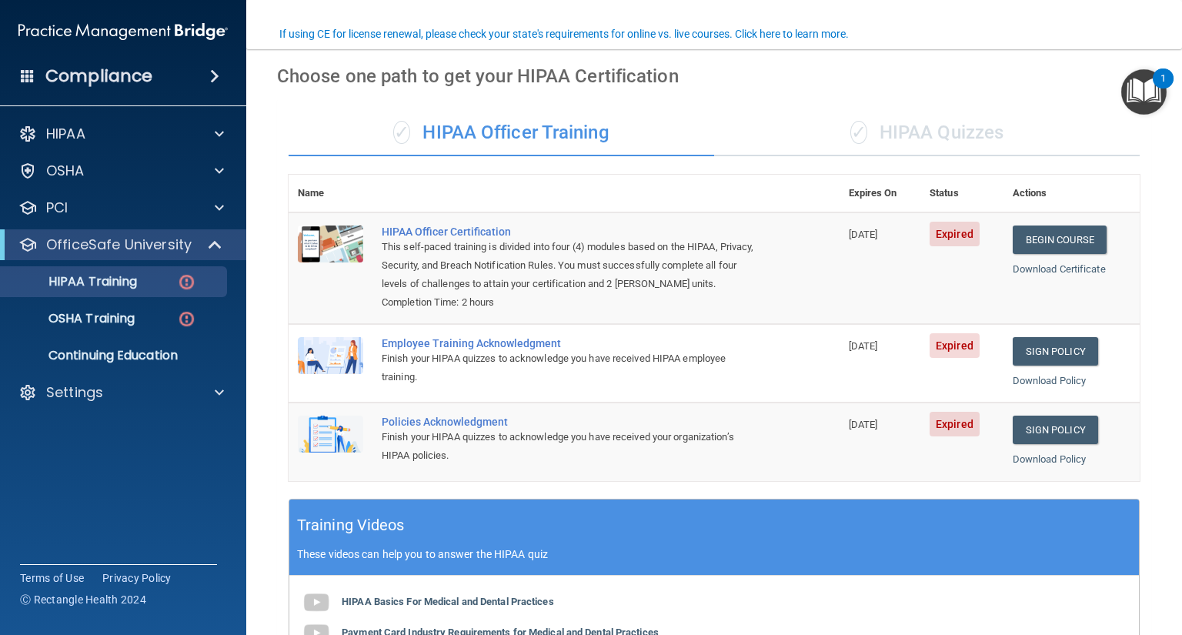
scroll to position [123, 0]
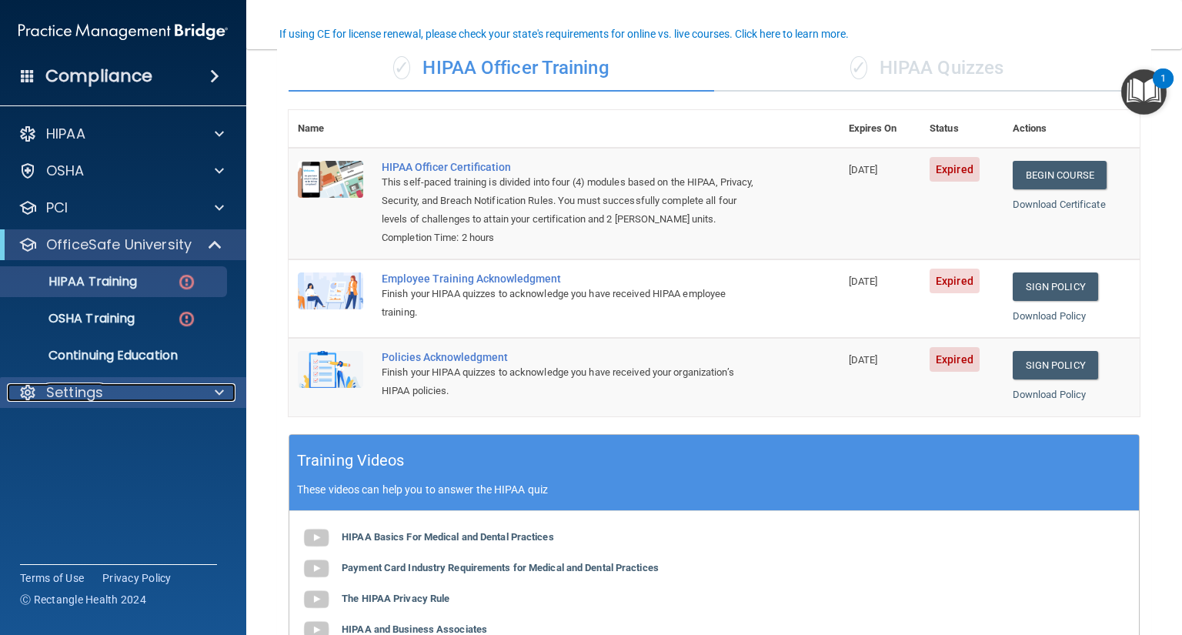
click at [70, 389] on p "Settings" at bounding box center [74, 392] width 57 height 18
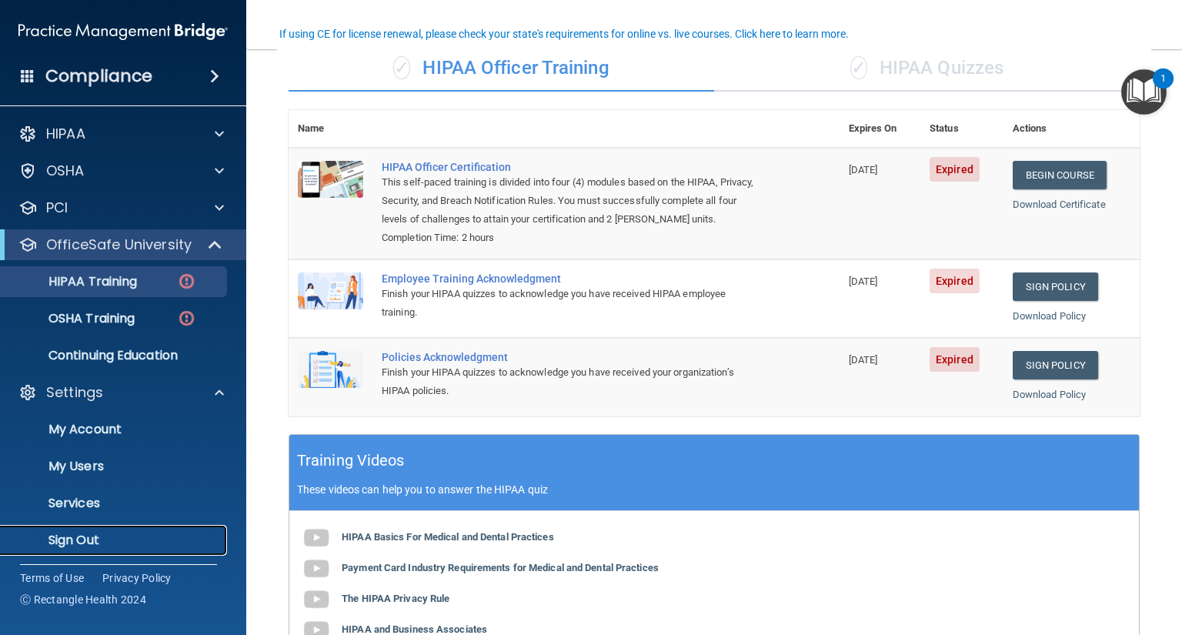
click at [107, 528] on link "Sign Out" at bounding box center [106, 540] width 242 height 31
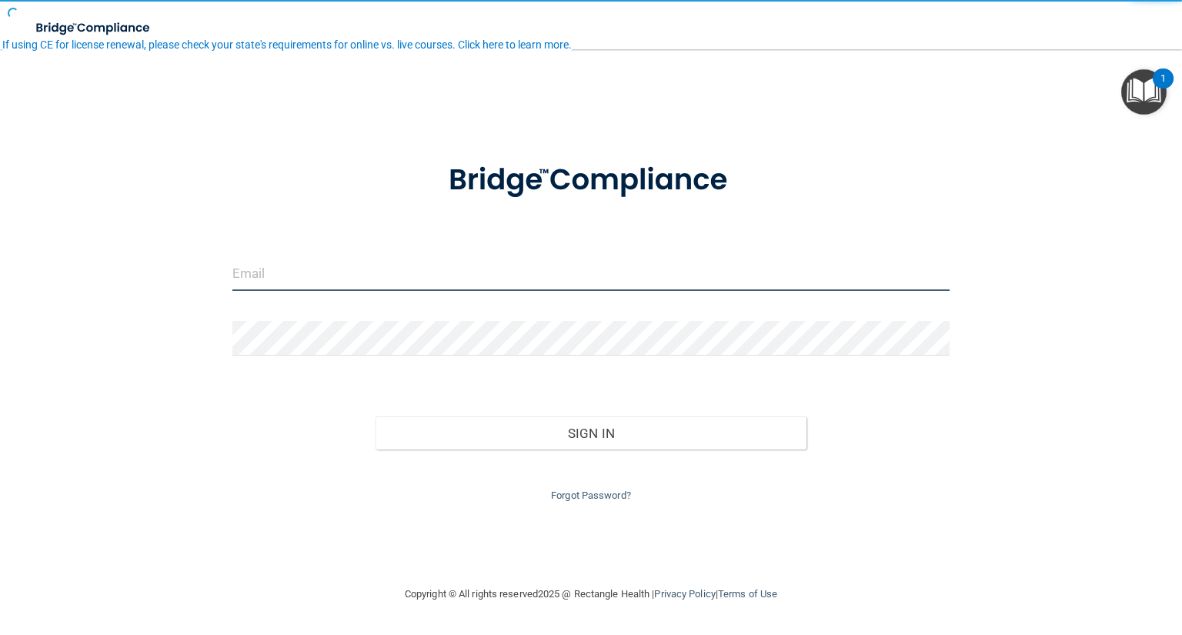
type input "[EMAIL_ADDRESS][DOMAIN_NAME]"
